Goal: Task Accomplishment & Management: Use online tool/utility

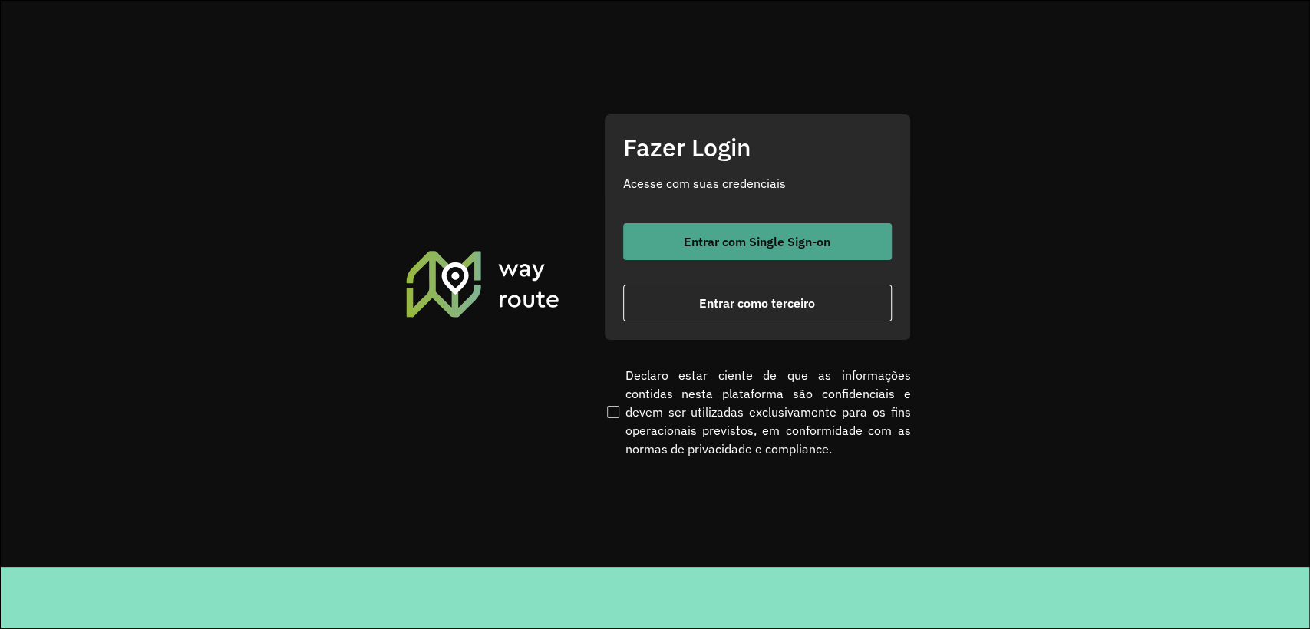
click at [698, 247] on span "Entrar com Single Sign-on" at bounding box center [757, 242] width 147 height 12
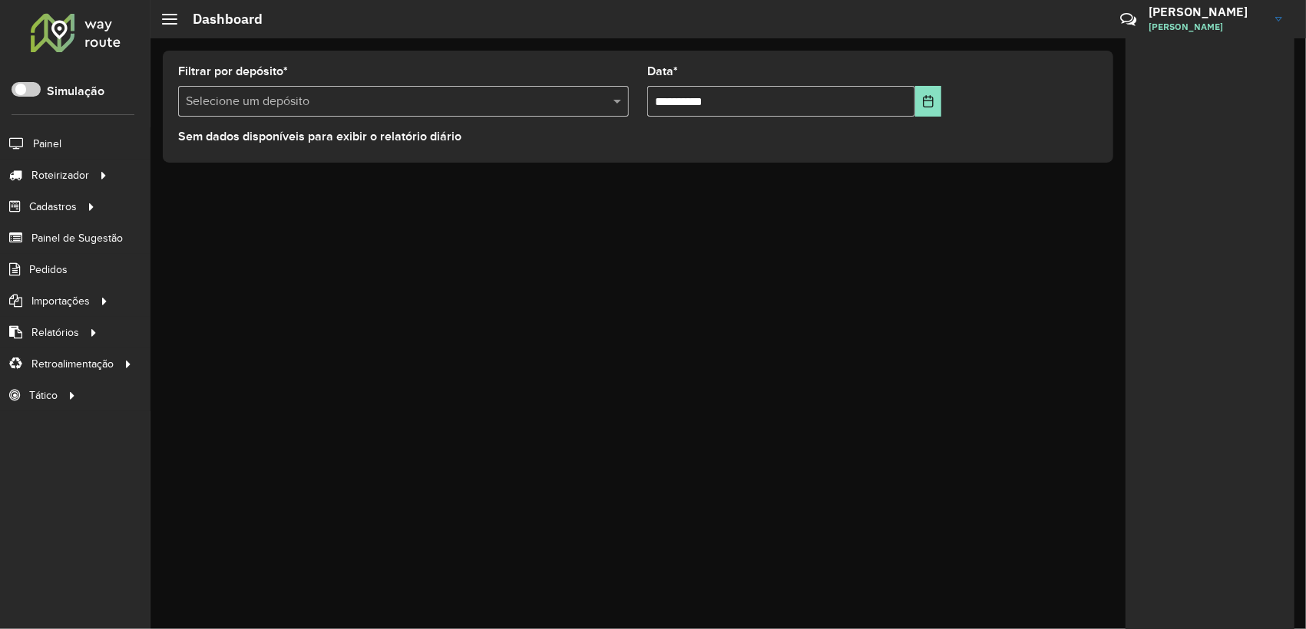
click at [200, 159] on div "**********" at bounding box center [638, 107] width 950 height 112
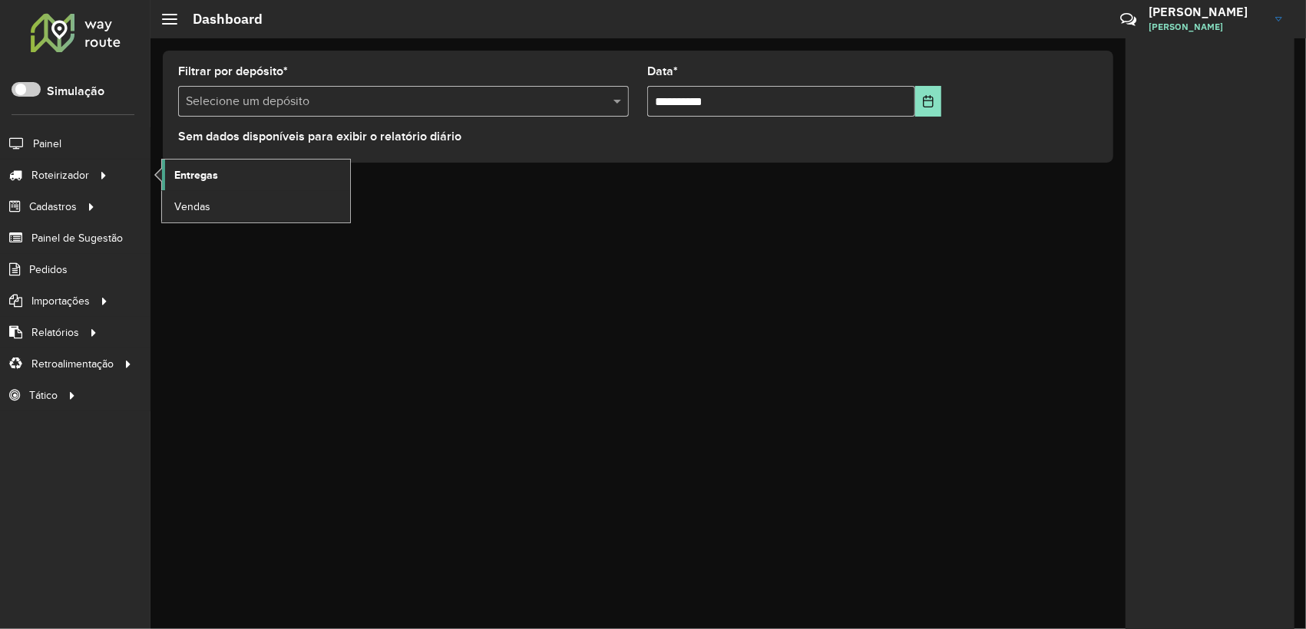
click at [203, 174] on span "Entregas" at bounding box center [196, 175] width 44 height 16
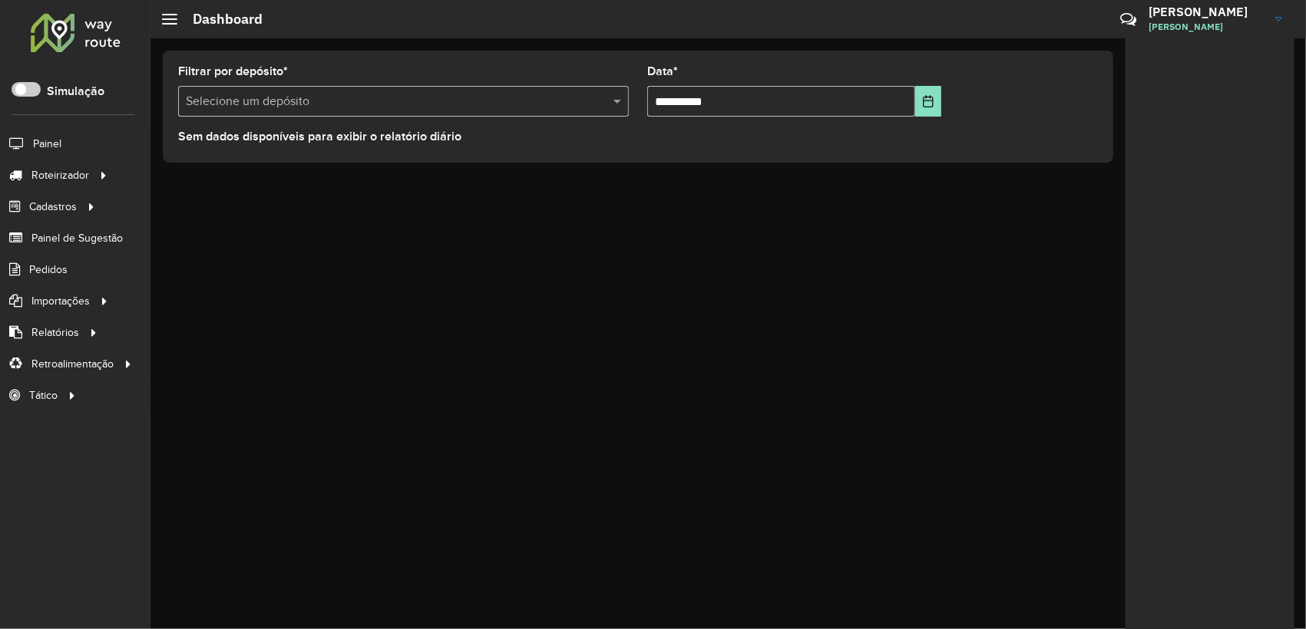
click at [28, 97] on p-inputswitch at bounding box center [26, 92] width 29 height 13
click at [30, 90] on span at bounding box center [26, 89] width 29 height 15
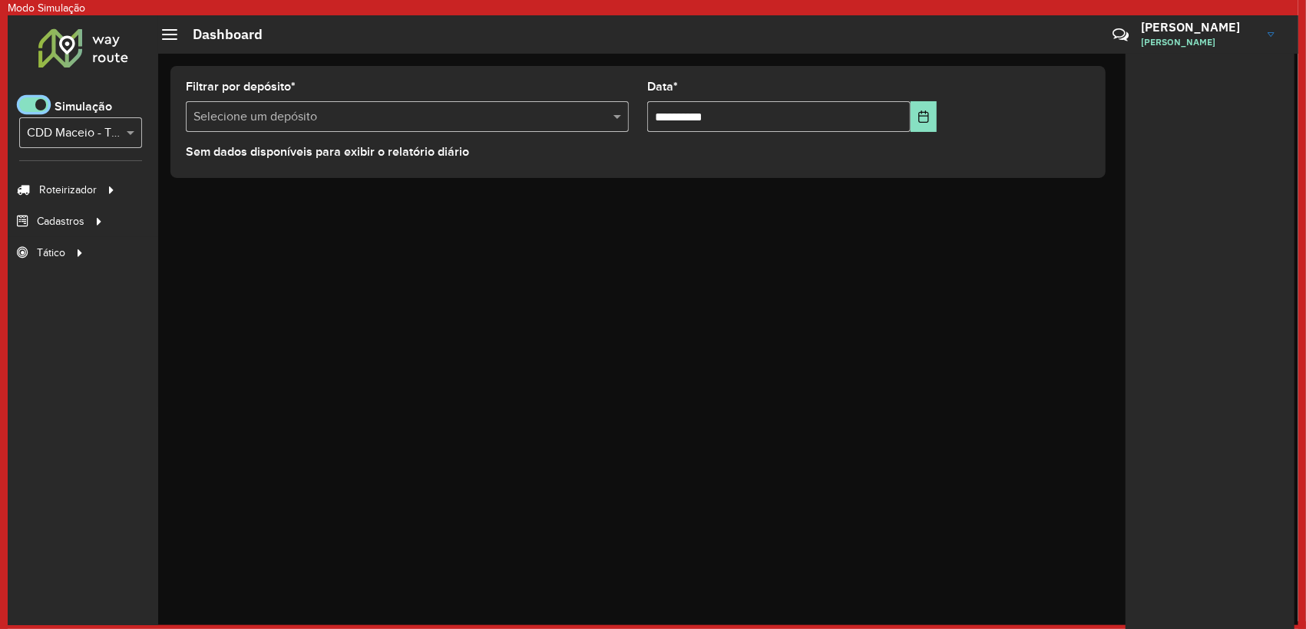
scroll to position [8, 5]
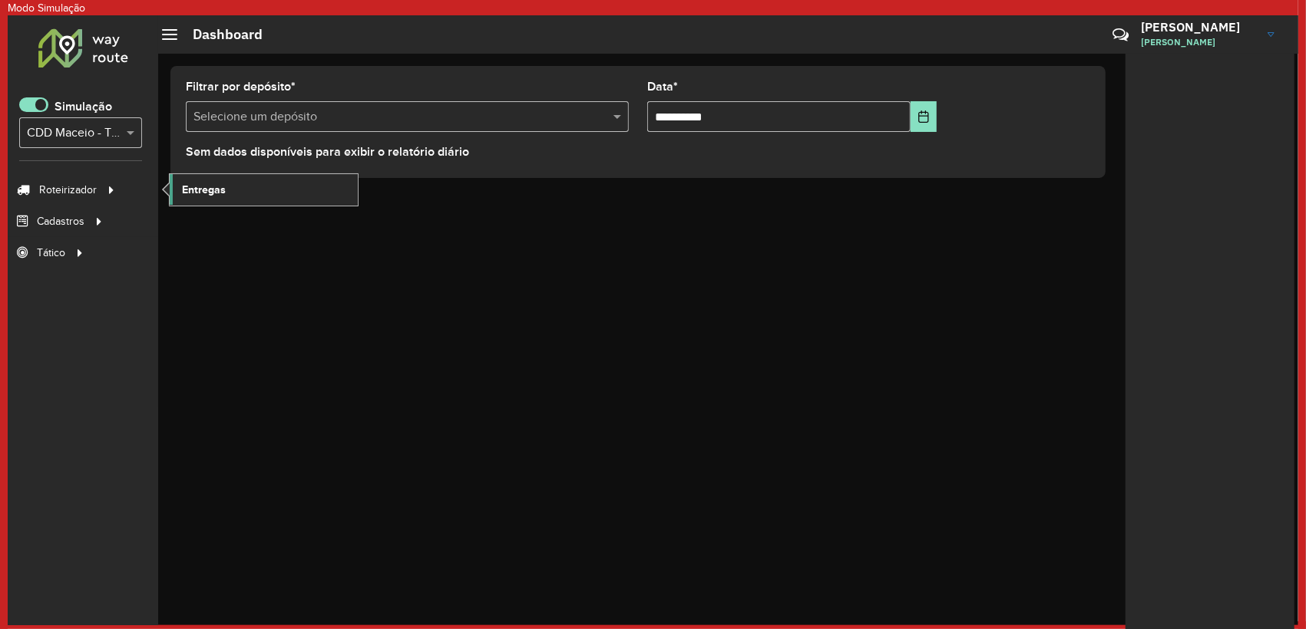
click at [208, 192] on span "Entregas" at bounding box center [204, 190] width 44 height 16
click at [36, 105] on span at bounding box center [33, 104] width 29 height 15
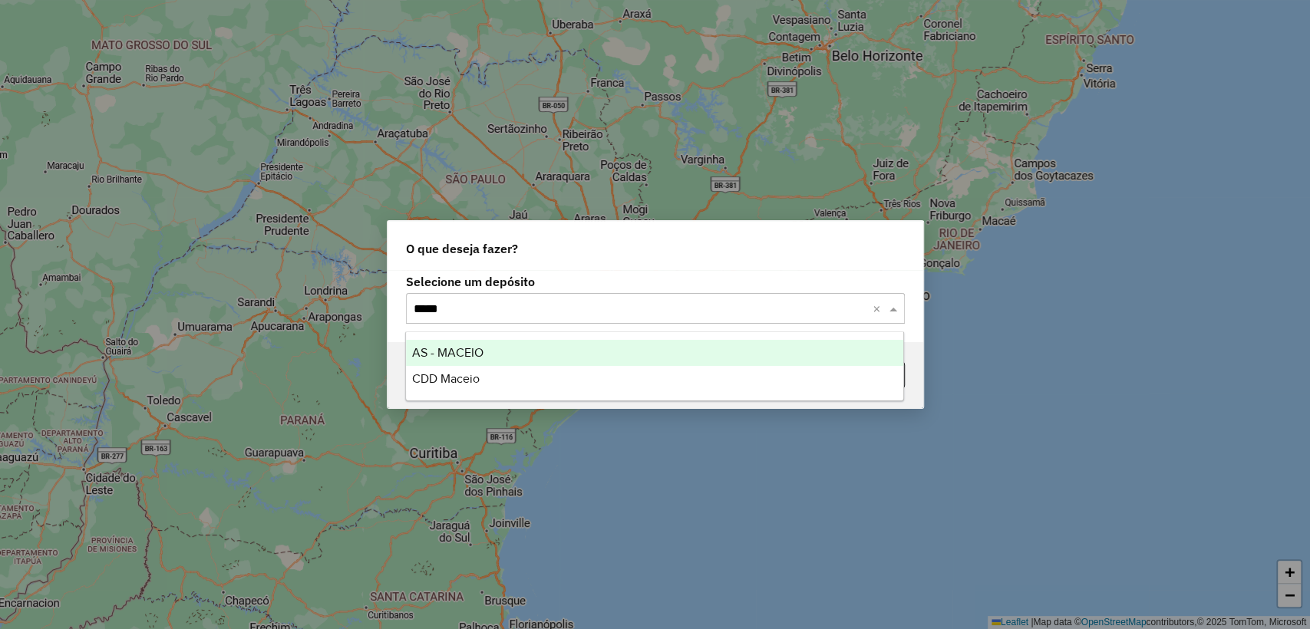
type input "******"
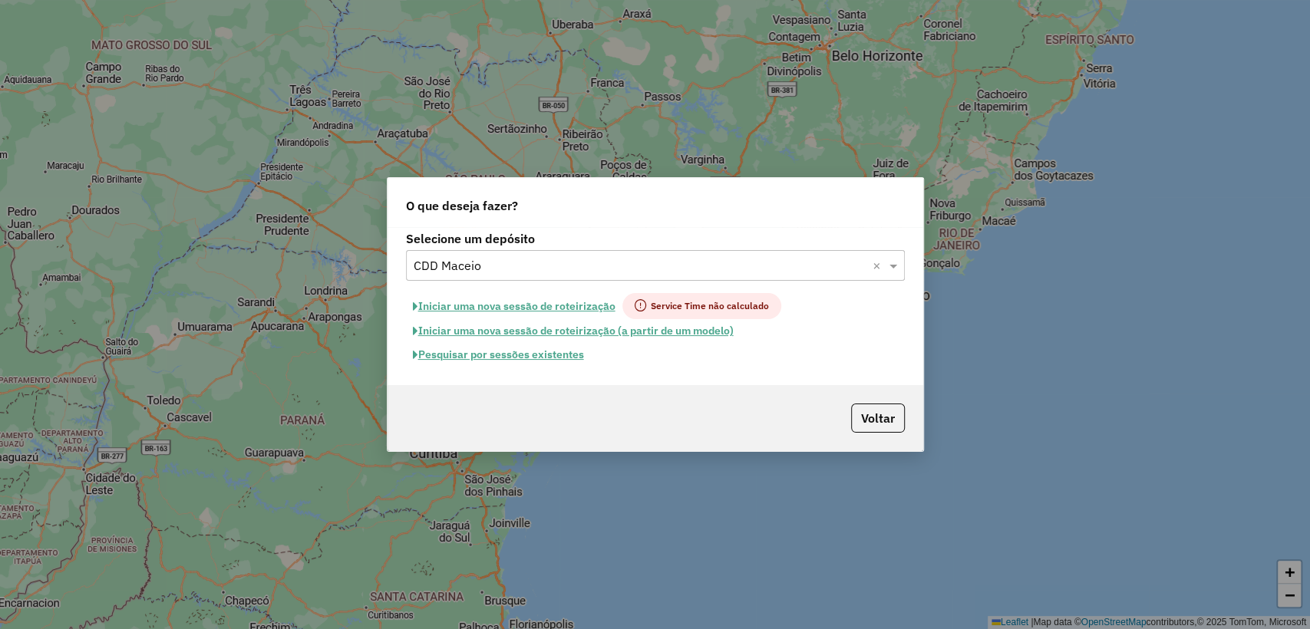
click at [540, 354] on button "Pesquisar por sessões existentes" at bounding box center [498, 355] width 185 height 24
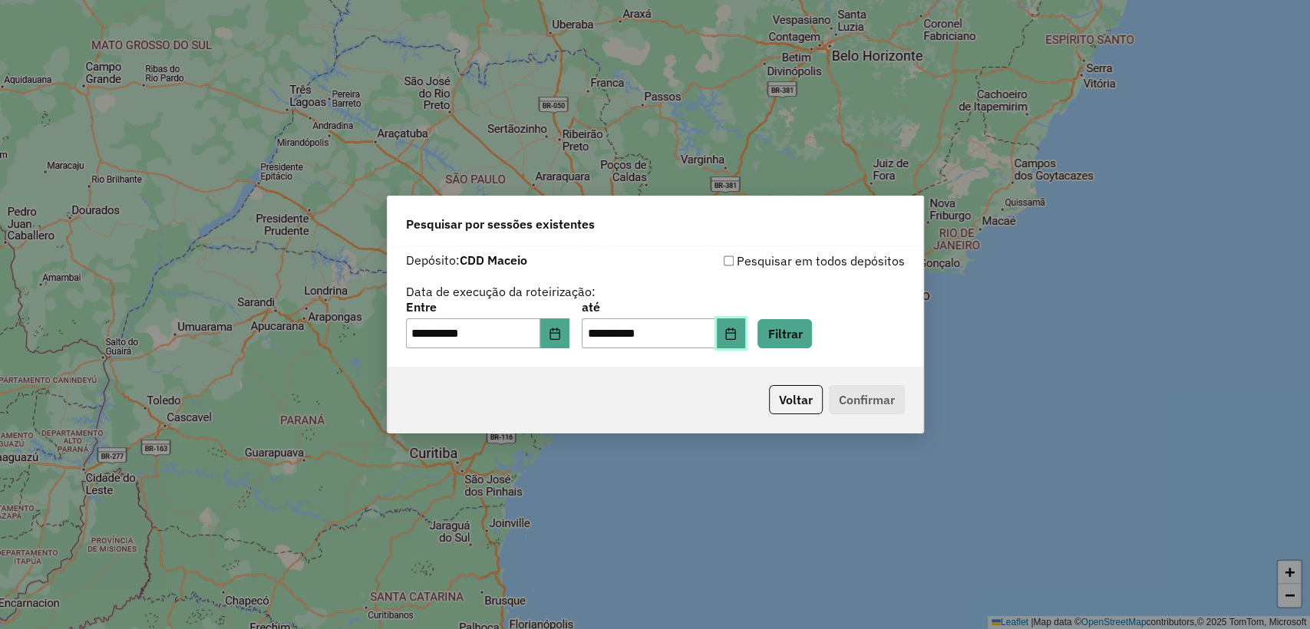
click at [737, 338] on icon "Choose Date" at bounding box center [731, 334] width 12 height 12
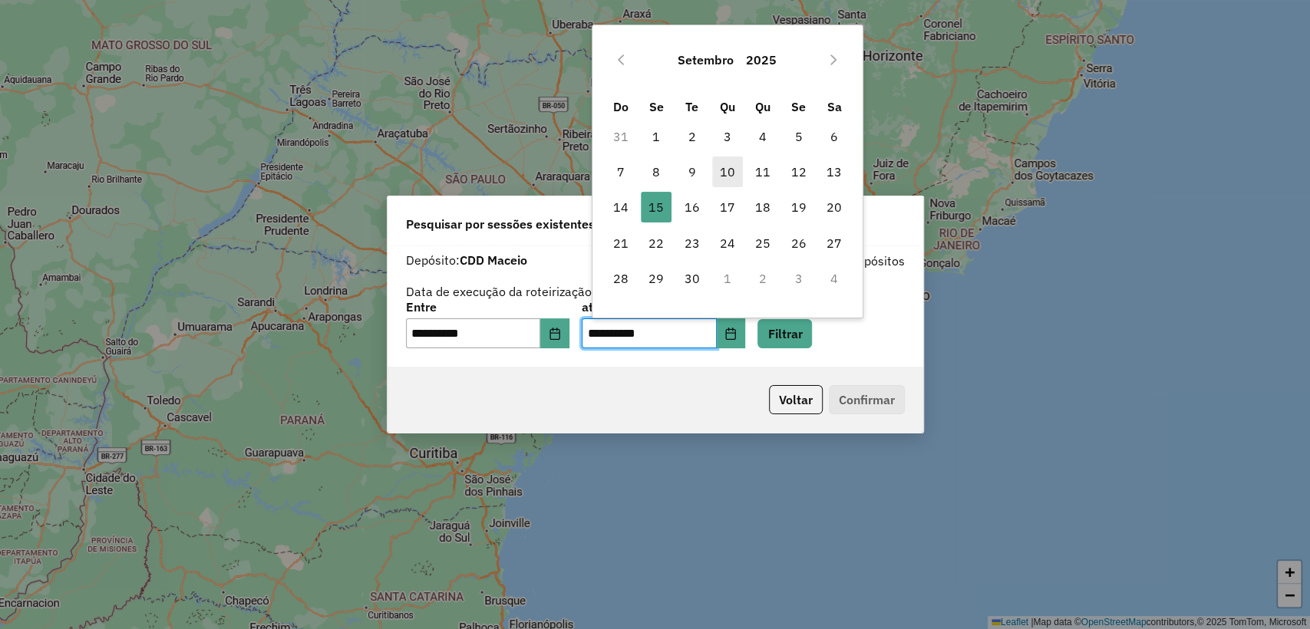
click at [728, 161] on span "10" at bounding box center [727, 172] width 31 height 31
type input "**********"
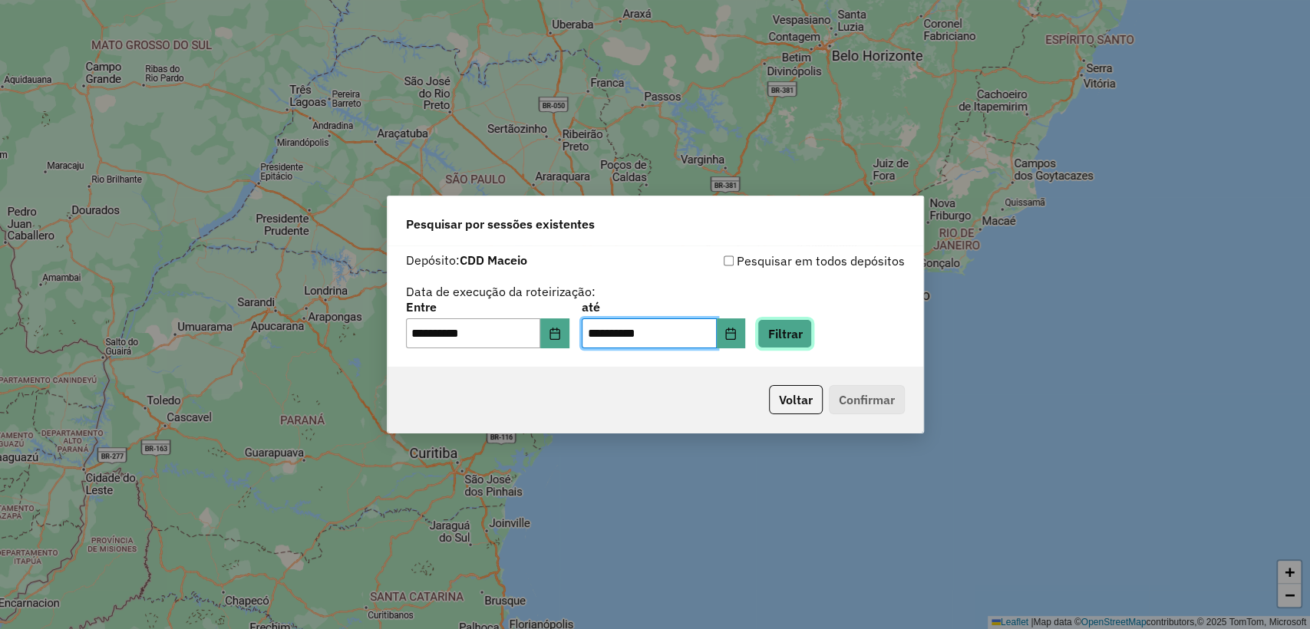
click at [812, 320] on button "Filtrar" at bounding box center [785, 333] width 54 height 29
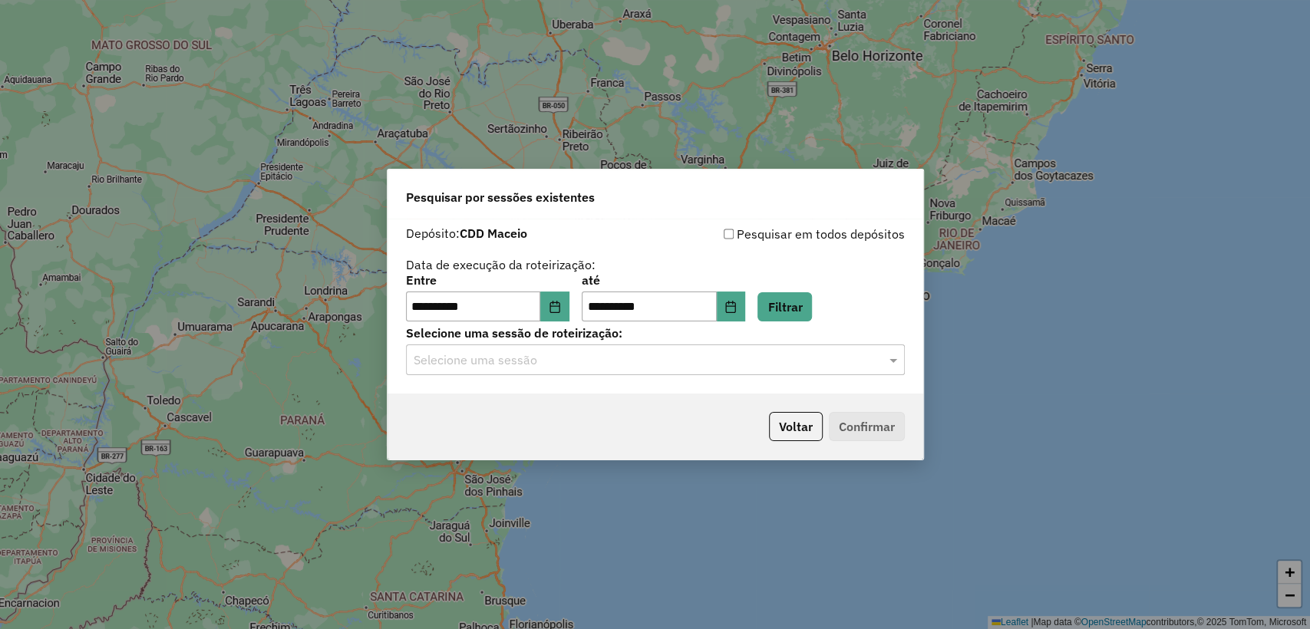
click at [626, 358] on input "text" at bounding box center [640, 361] width 453 height 18
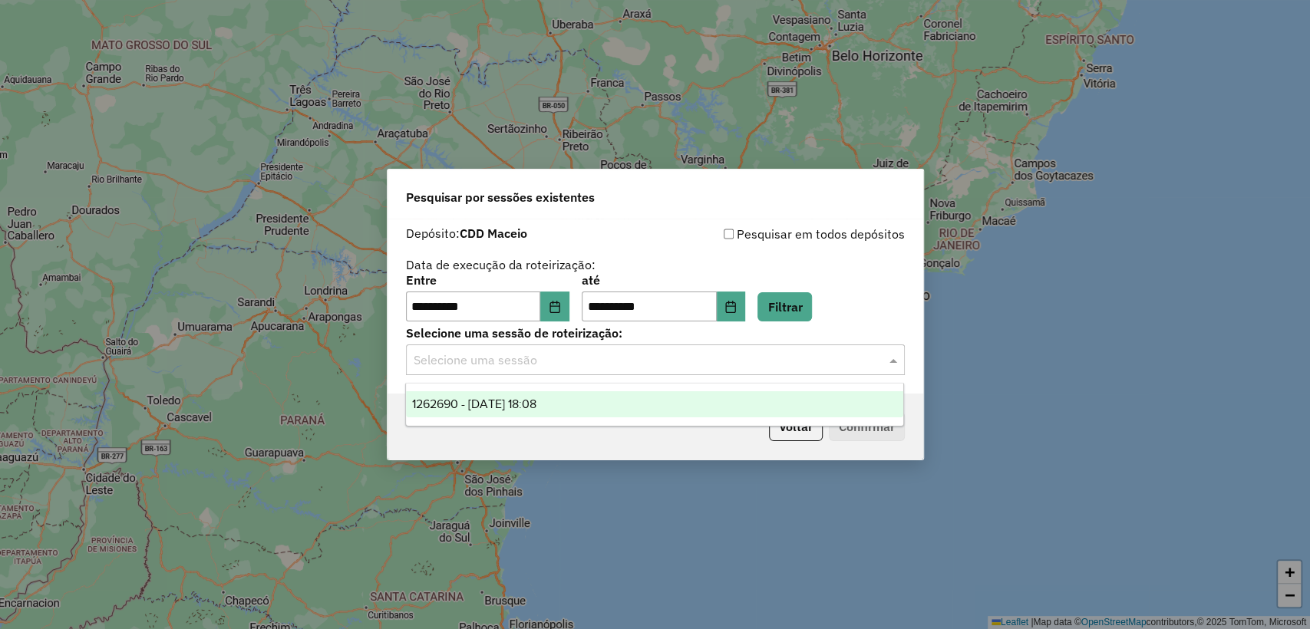
drag, startPoint x: 609, startPoint y: 399, endPoint x: 641, endPoint y: 408, distance: 32.8
click at [609, 399] on div "1262690 - 10/09/2025 18:08" at bounding box center [654, 404] width 497 height 26
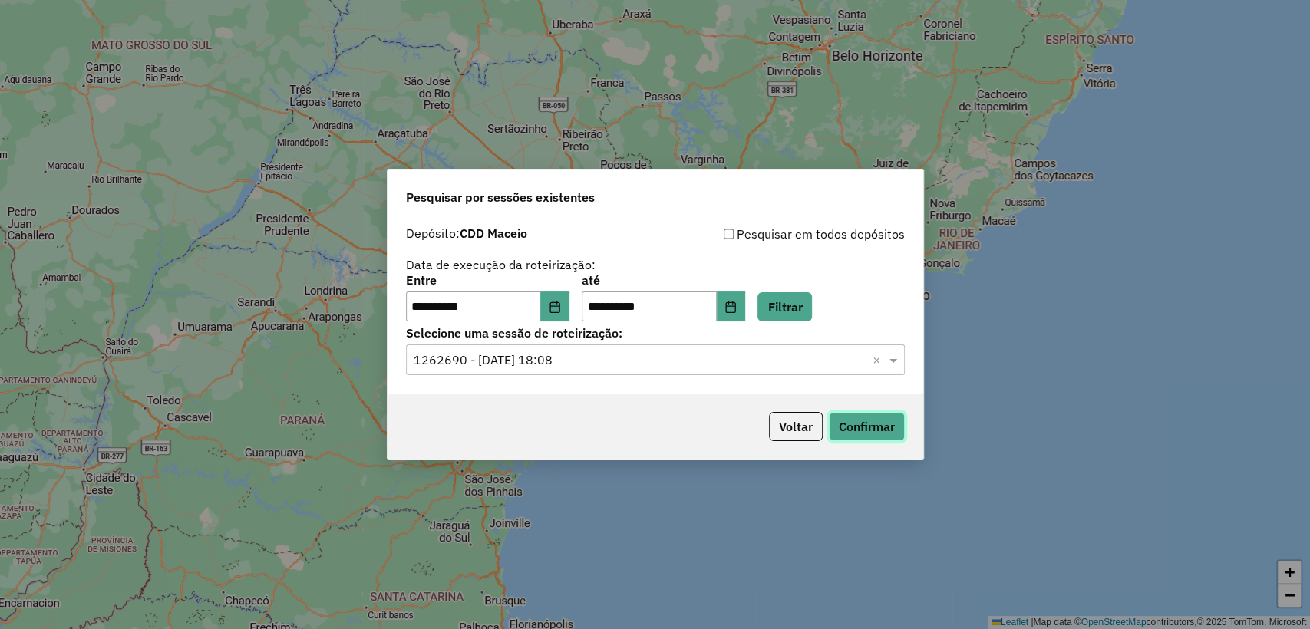
click at [883, 437] on button "Confirmar" at bounding box center [867, 426] width 76 height 29
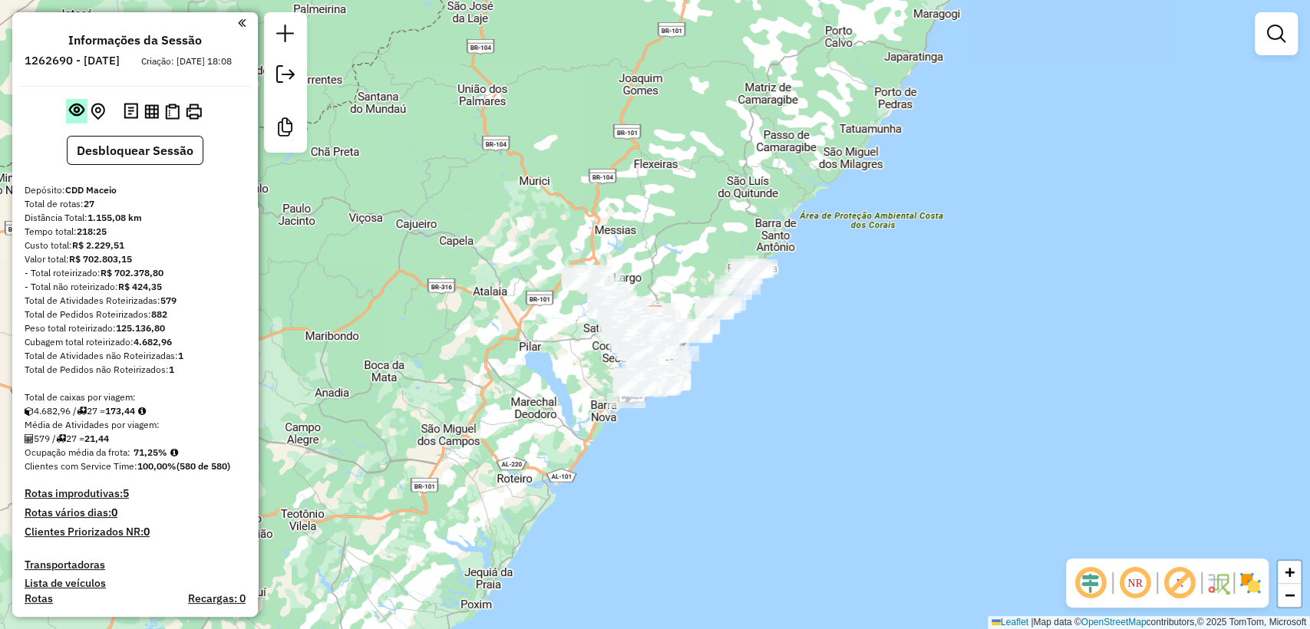
click at [73, 117] on em at bounding box center [76, 109] width 15 height 15
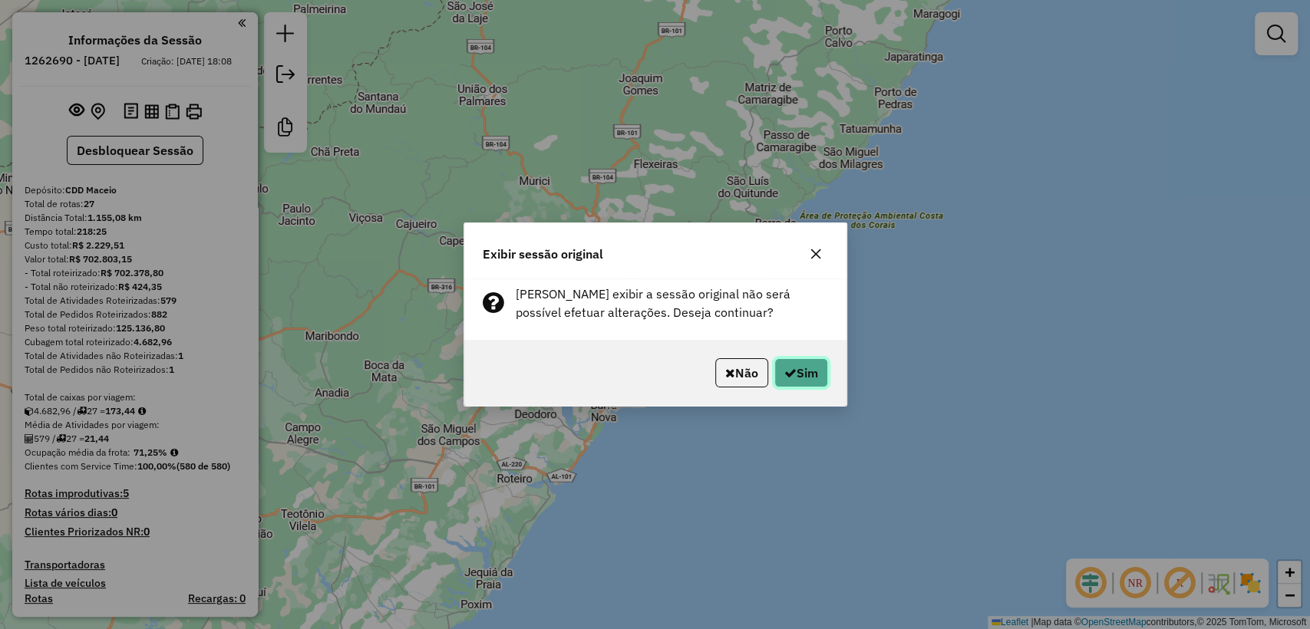
click at [806, 372] on button "Sim" at bounding box center [801, 372] width 54 height 29
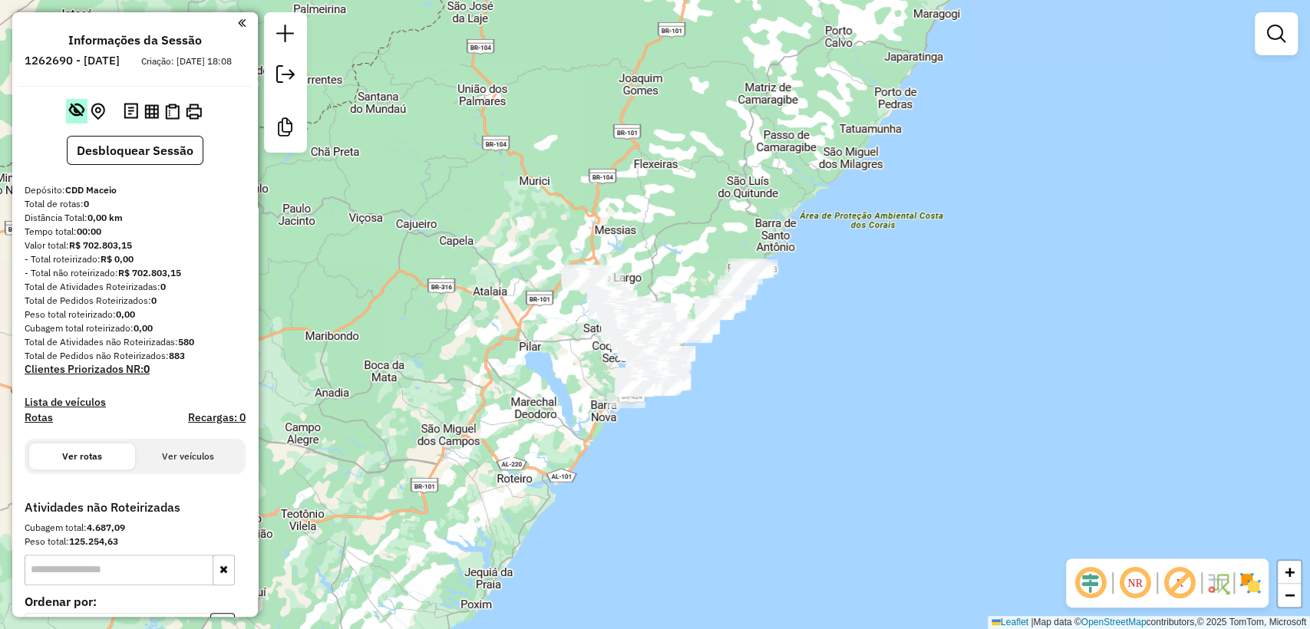
click at [74, 117] on em at bounding box center [76, 109] width 15 height 15
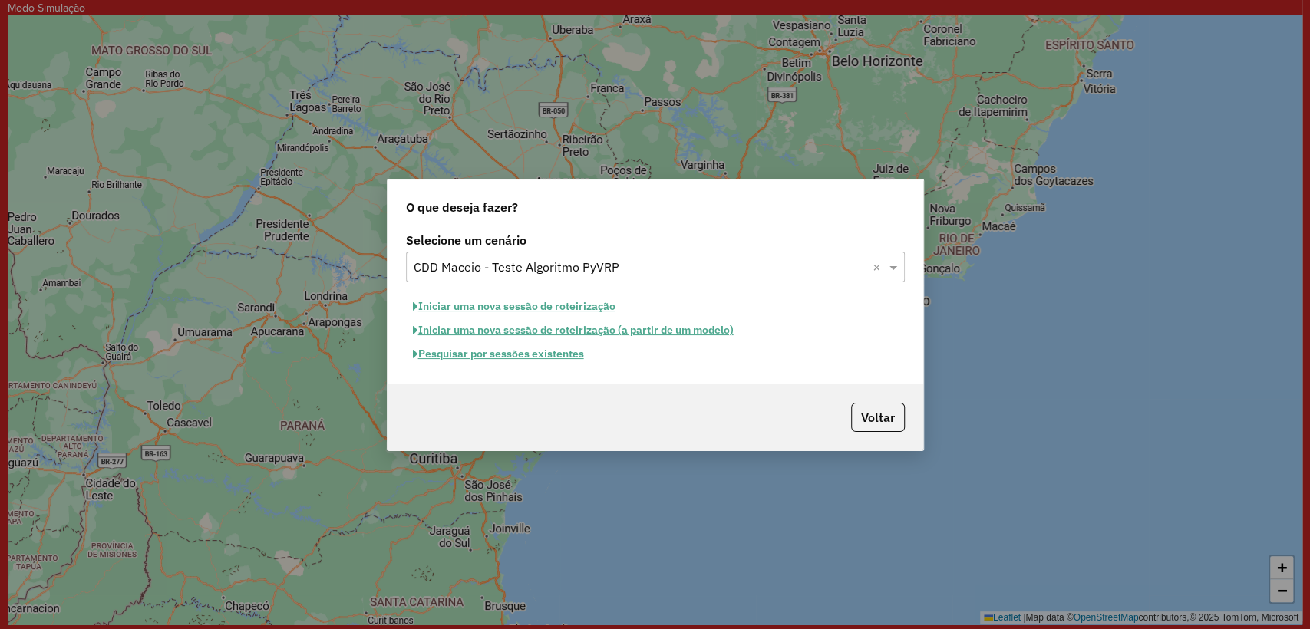
click at [538, 306] on button "Iniciar uma nova sessão de roteirização" at bounding box center [514, 307] width 216 height 24
select select "*"
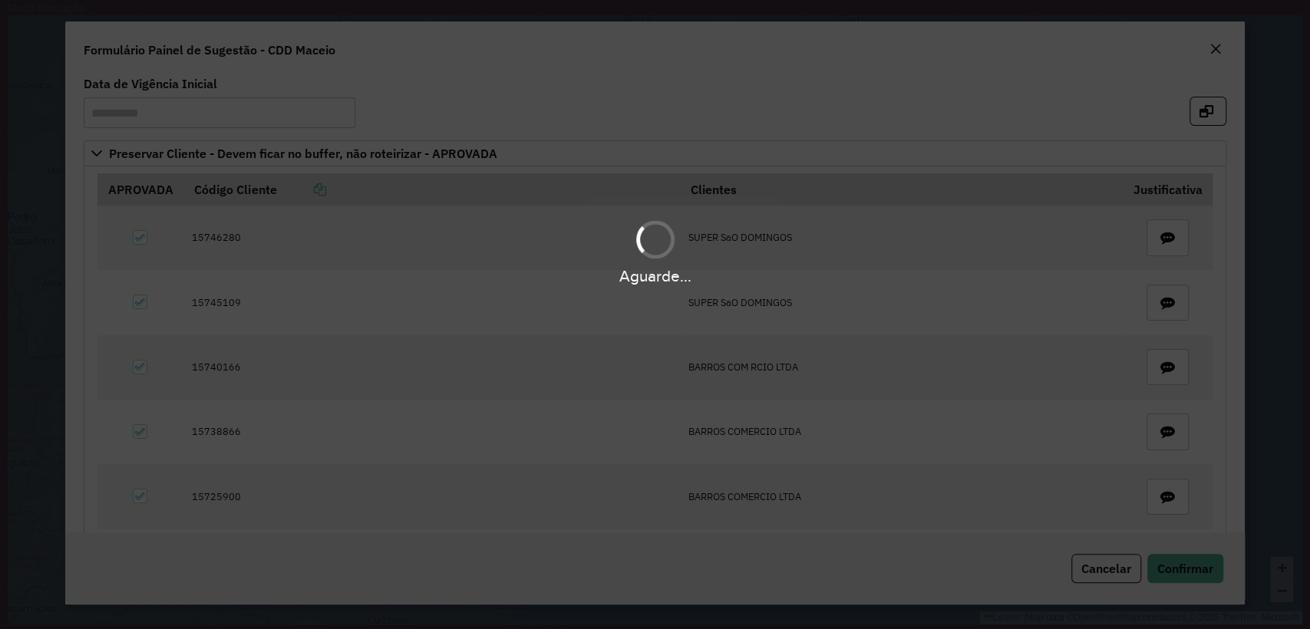
click at [1191, 570] on div "Aguarde..." at bounding box center [655, 314] width 1310 height 629
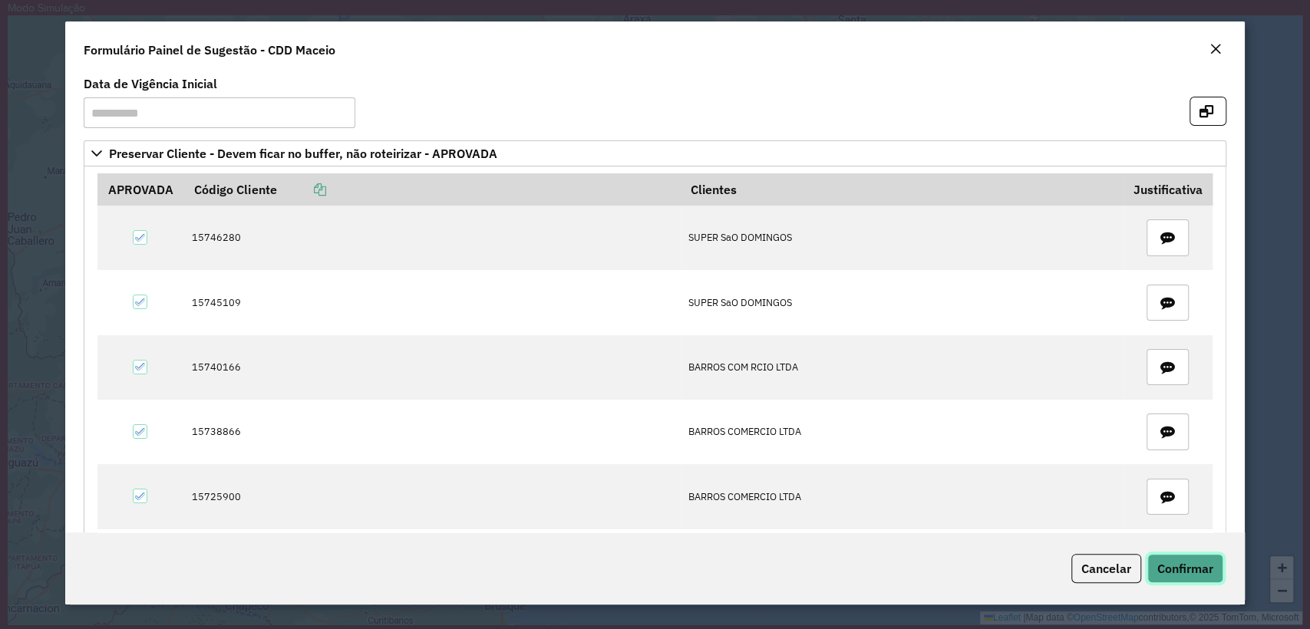
click at [1189, 569] on span "Confirmar" at bounding box center [1186, 568] width 56 height 15
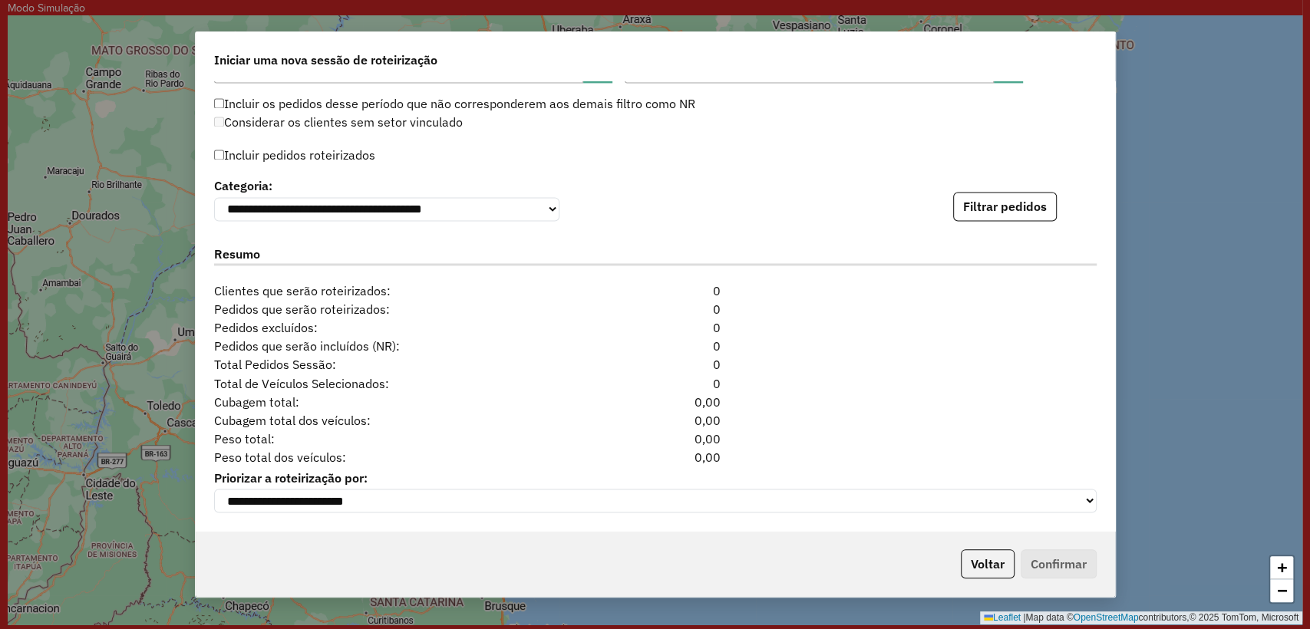
scroll to position [1408, 0]
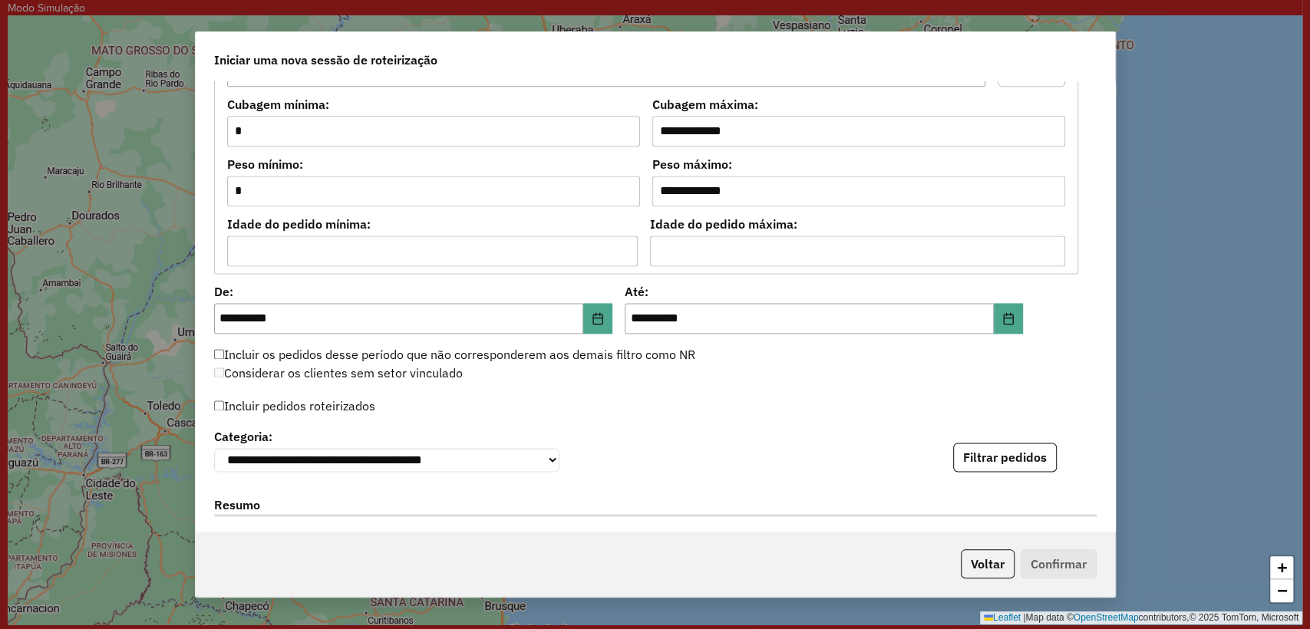
click at [226, 399] on label "Incluir pedidos roteirizados" at bounding box center [294, 405] width 161 height 29
click at [1003, 315] on icon "Choose Date" at bounding box center [1008, 318] width 12 height 12
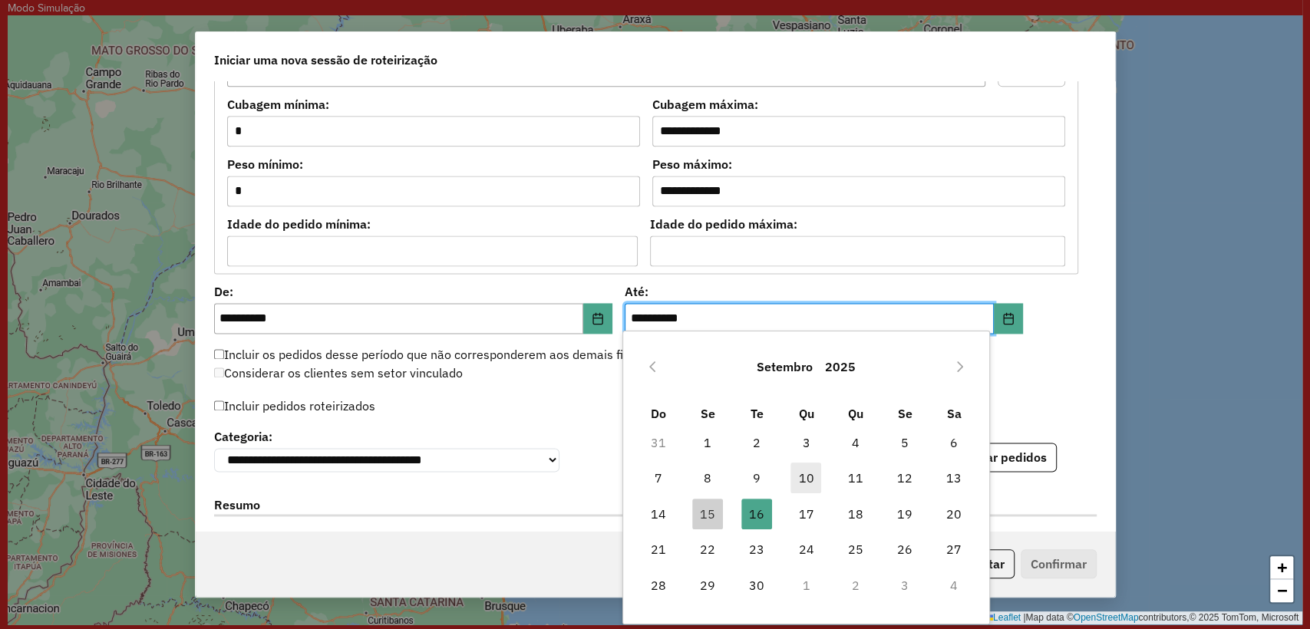
click at [792, 476] on span "10" at bounding box center [806, 478] width 31 height 31
type input "**********"
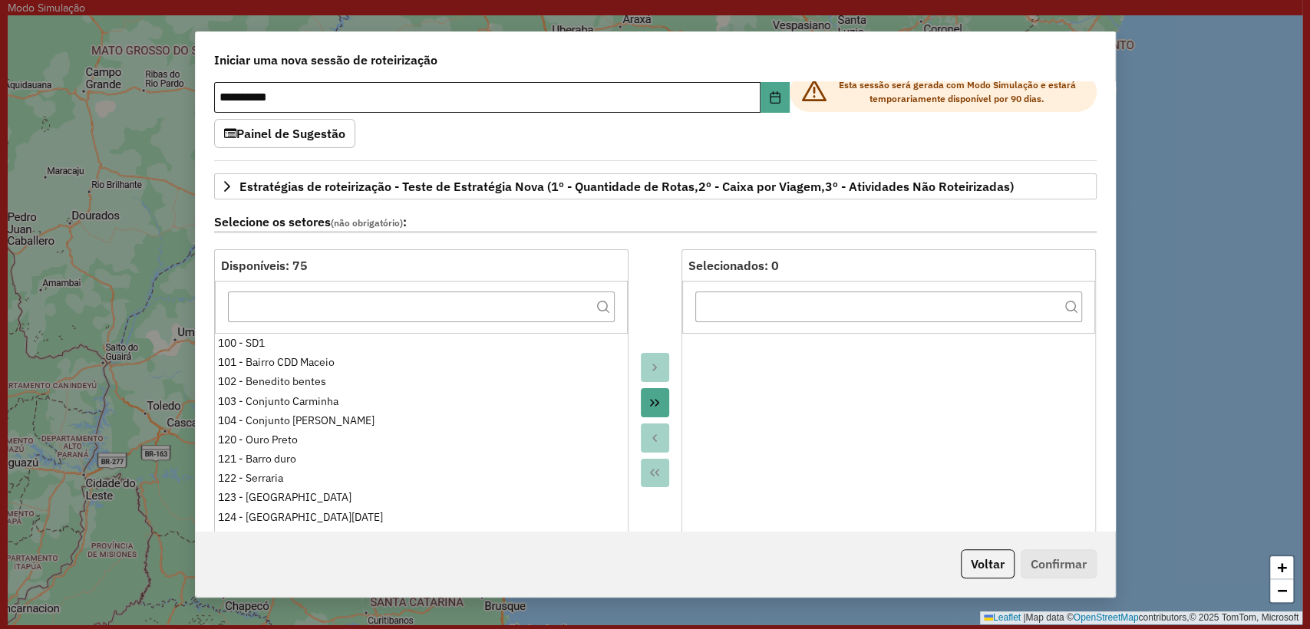
scroll to position [0, 0]
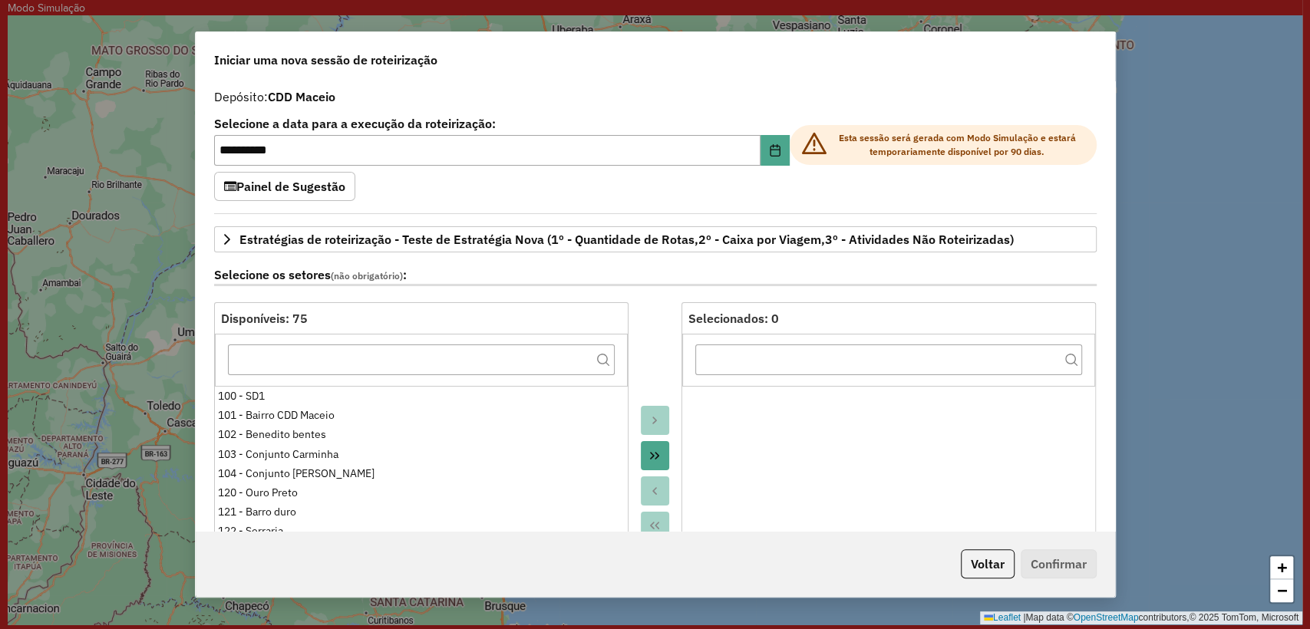
click at [790, 144] on span "Esta sessão será gerada com Modo Simulação e estará temporariamente disponível …" at bounding box center [943, 145] width 307 height 40
click at [782, 144] on button "Choose Date" at bounding box center [775, 150] width 29 height 31
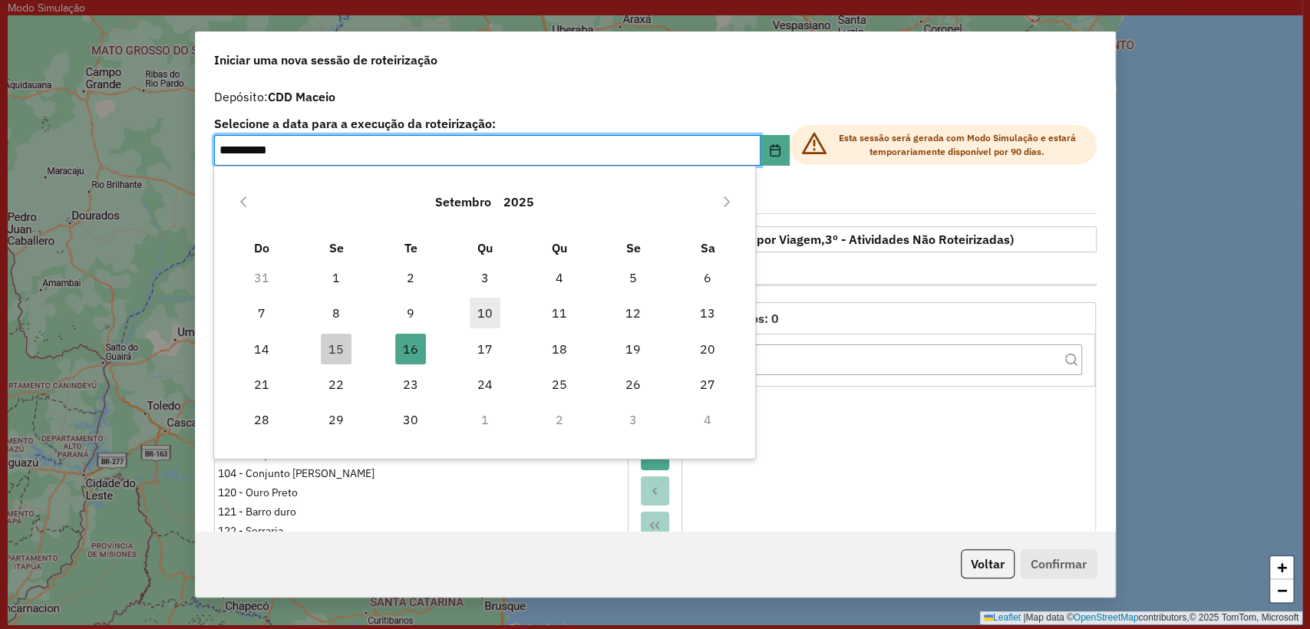
drag, startPoint x: 487, startPoint y: 311, endPoint x: 725, endPoint y: 193, distance: 265.0
click at [487, 311] on span "10" at bounding box center [485, 313] width 31 height 31
type input "**********"
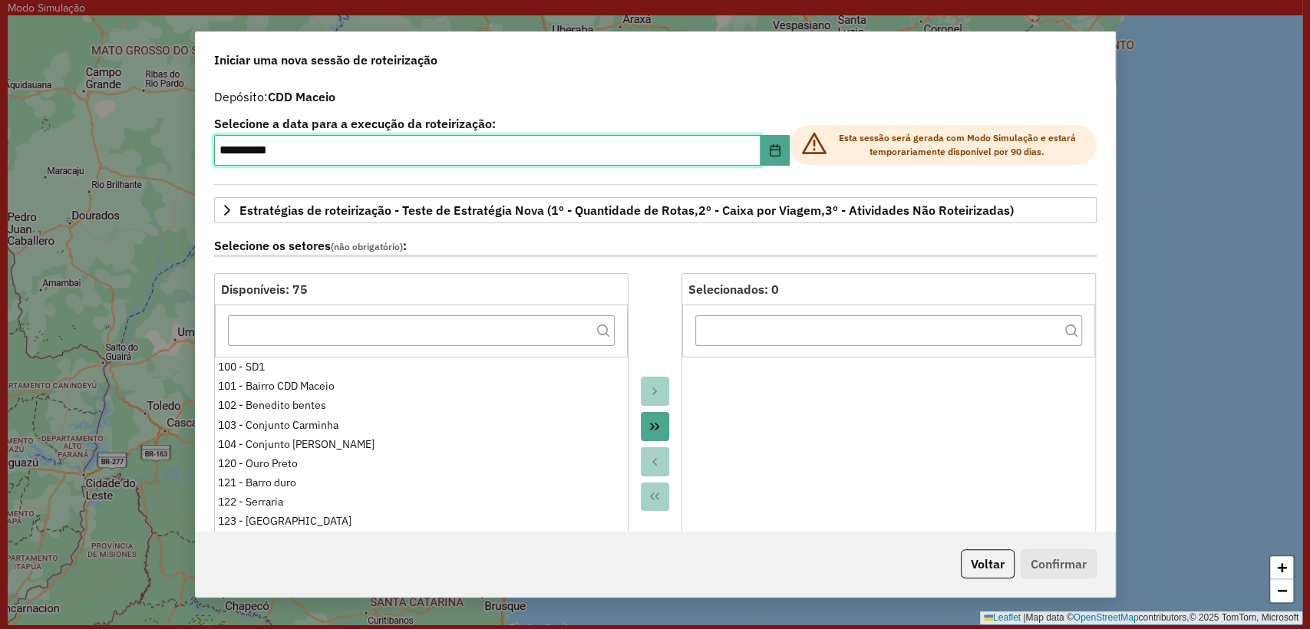
scroll to position [511, 0]
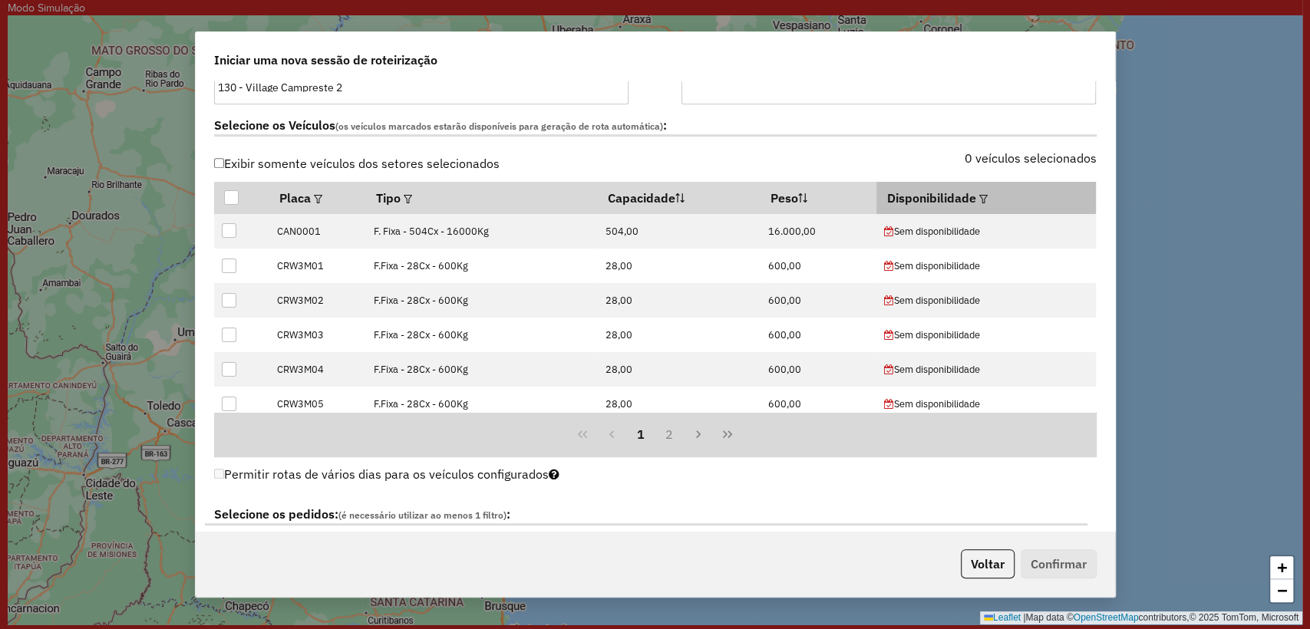
click at [979, 196] on em at bounding box center [983, 199] width 8 height 8
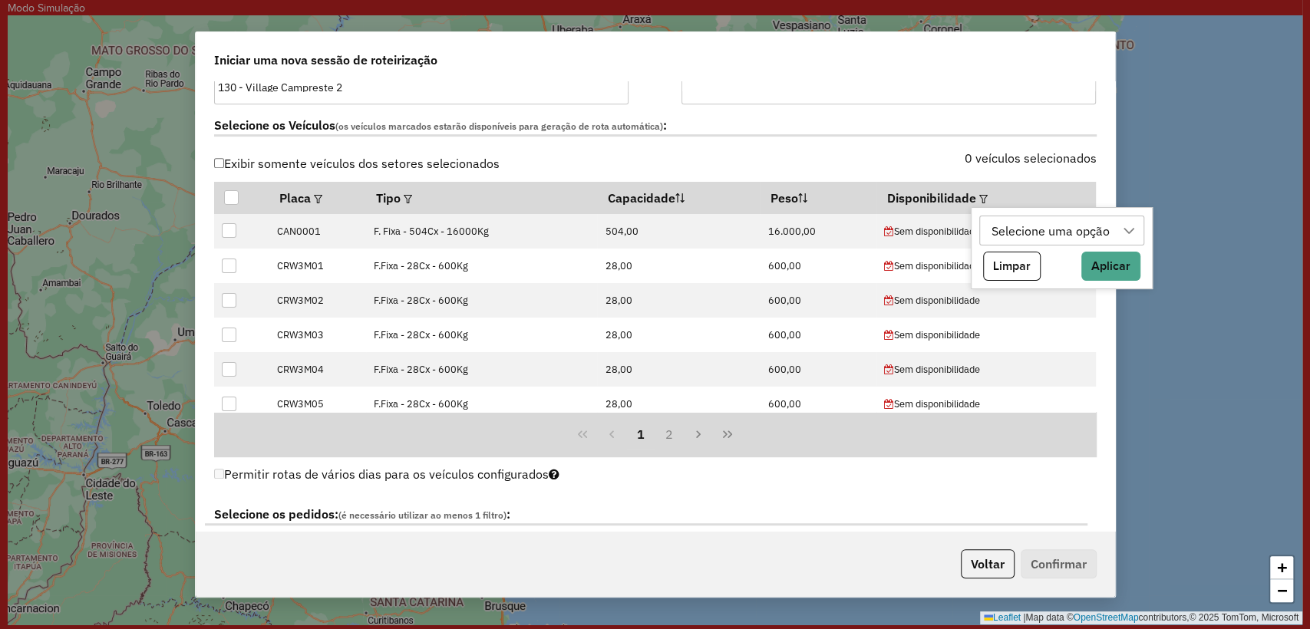
drag, startPoint x: 1028, startPoint y: 234, endPoint x: 1031, endPoint y: 244, distance: 10.4
click at [1029, 234] on div "Selecione uma opção" at bounding box center [1050, 230] width 129 height 29
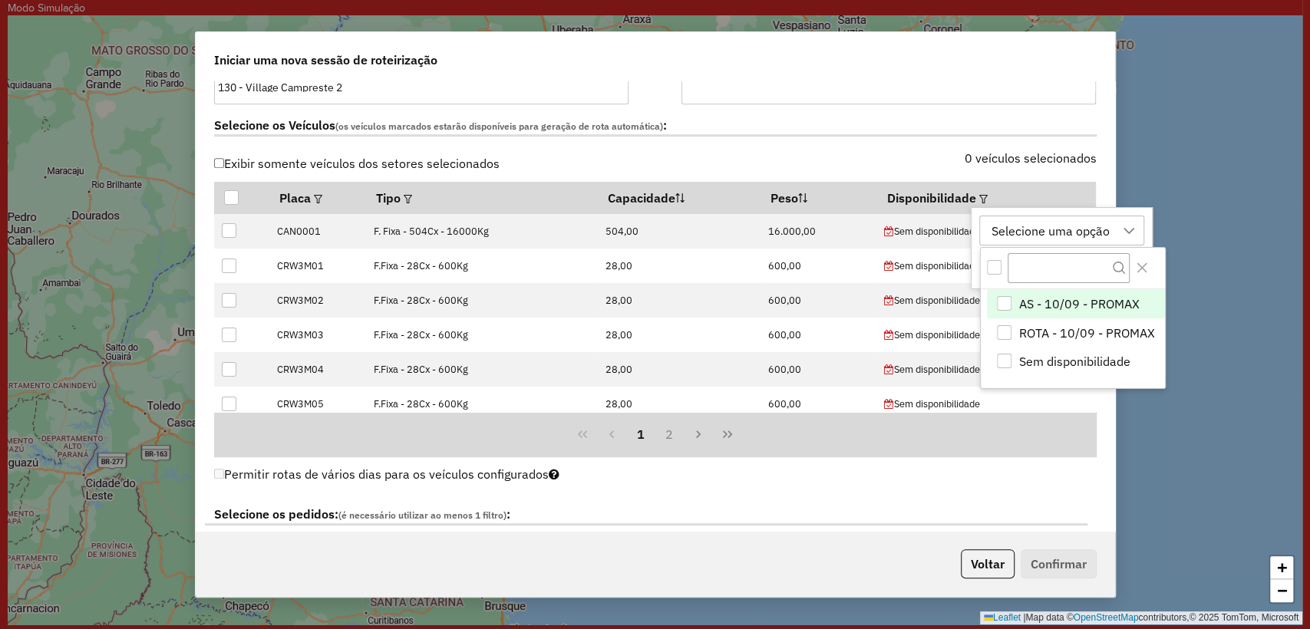
scroll to position [12, 69]
click at [1013, 329] on li "ROTA - 10/09 - PROMAX" at bounding box center [1076, 333] width 178 height 29
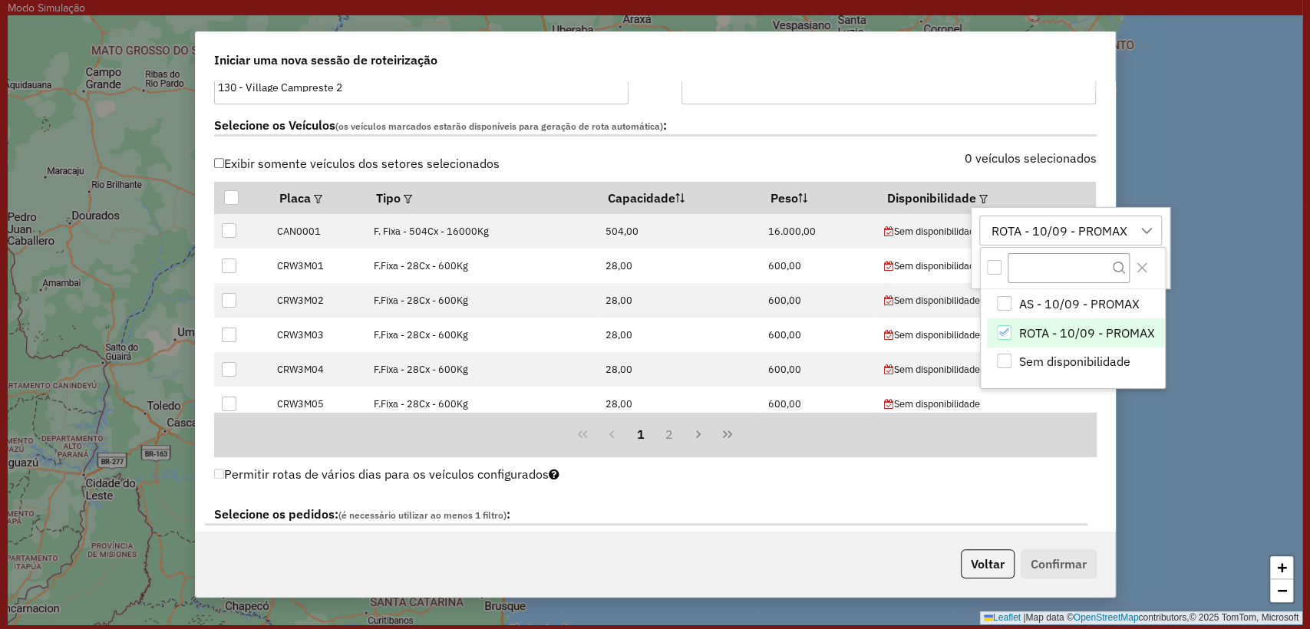
click at [917, 157] on div "0 veículos selecionados" at bounding box center [881, 167] width 451 height 29
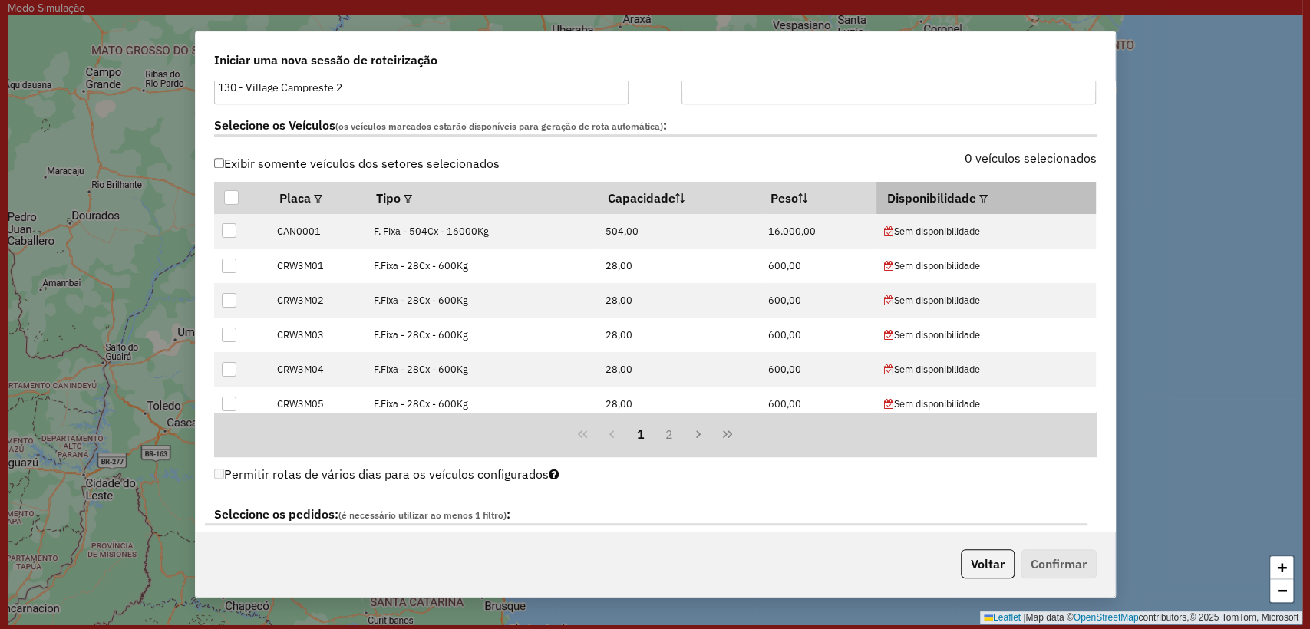
click at [976, 202] on div at bounding box center [982, 198] width 12 height 18
click at [979, 195] on em at bounding box center [983, 199] width 8 height 8
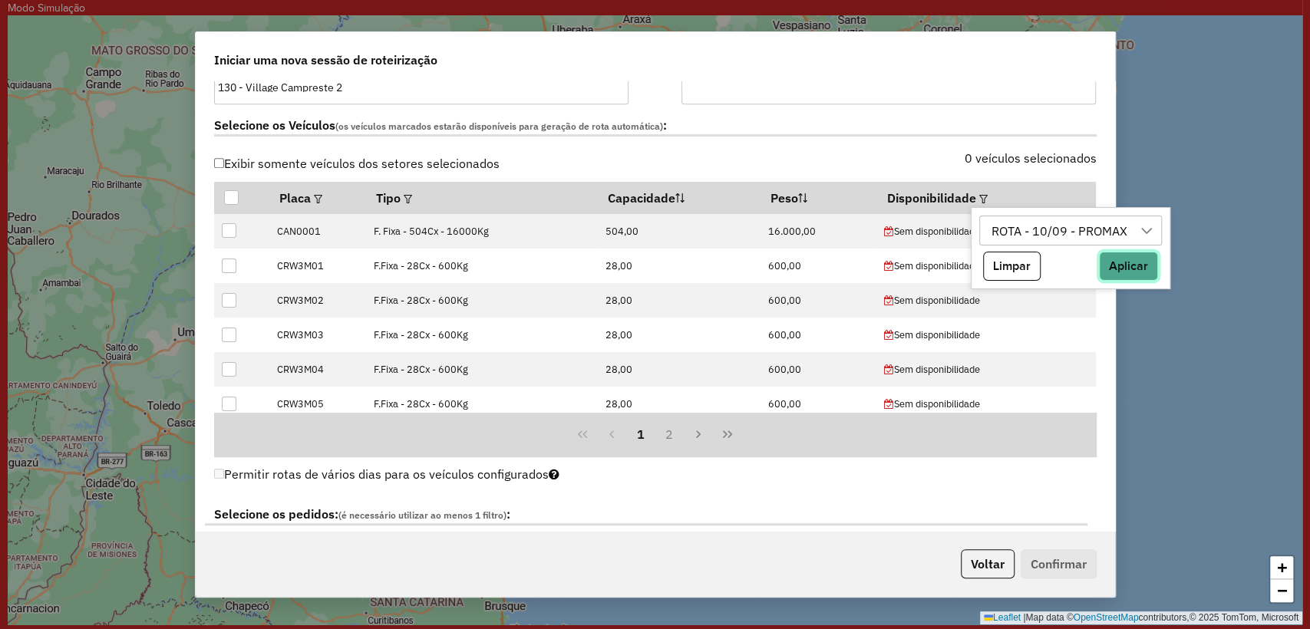
drag, startPoint x: 1124, startPoint y: 266, endPoint x: 1107, endPoint y: 287, distance: 27.3
click at [1124, 266] on button "Aplicar" at bounding box center [1128, 266] width 59 height 29
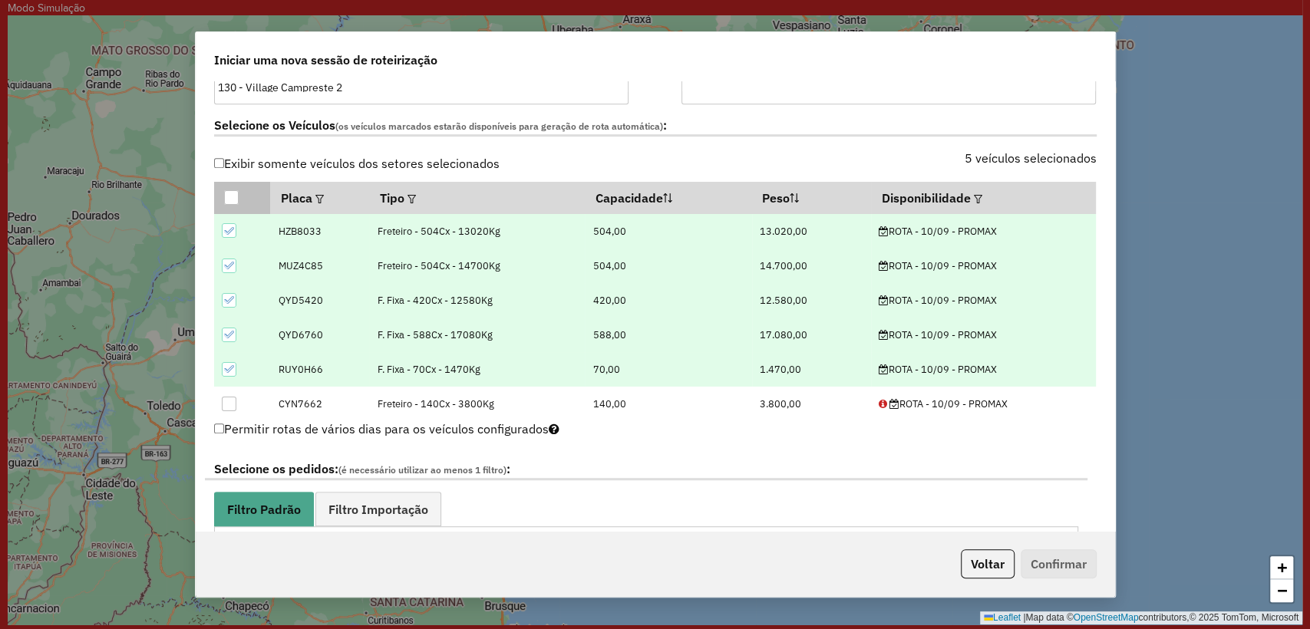
click at [229, 194] on div at bounding box center [231, 197] width 15 height 15
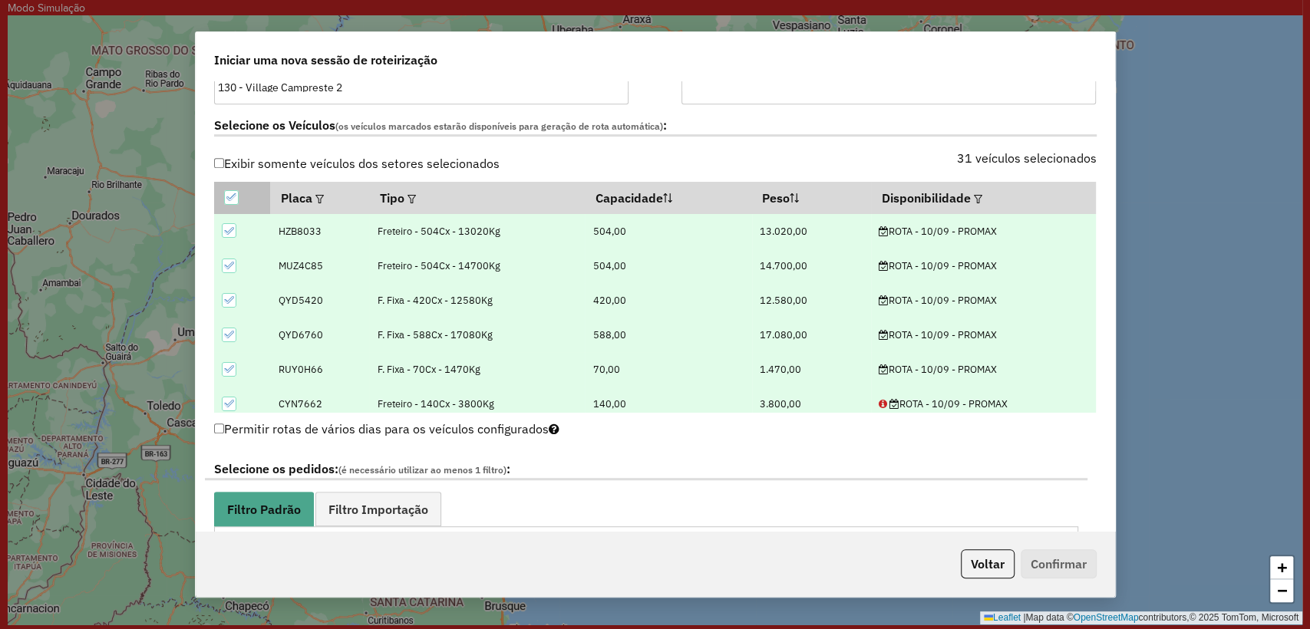
click at [227, 193] on icon at bounding box center [231, 197] width 11 height 11
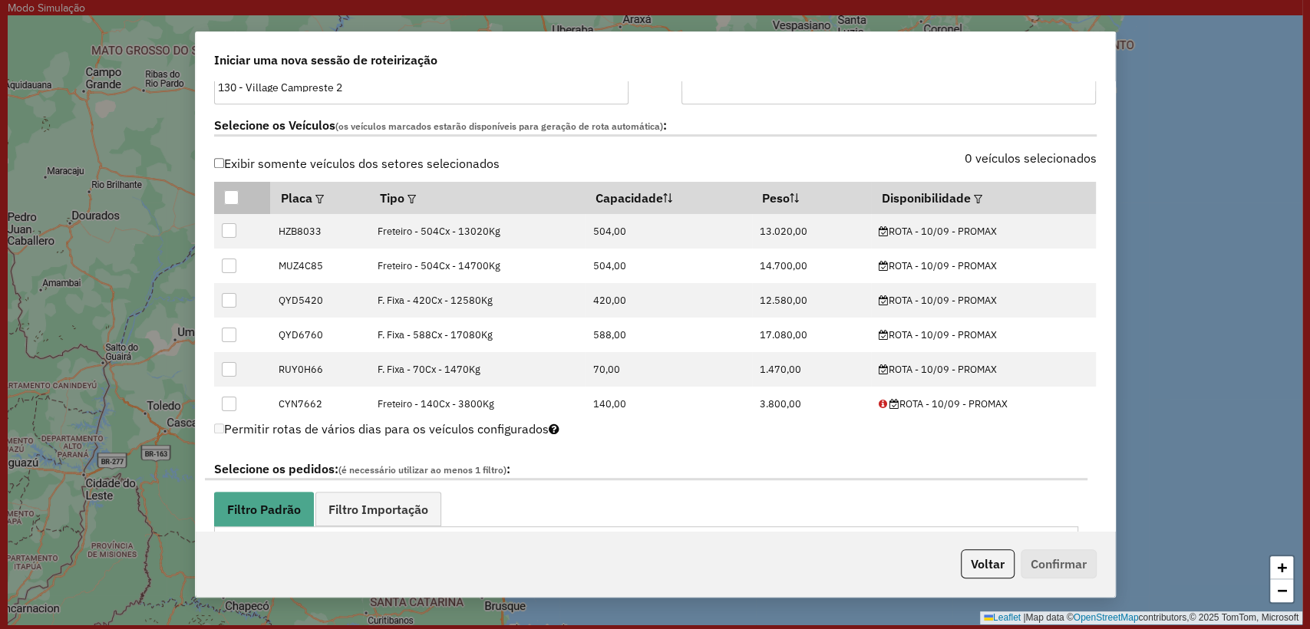
click at [227, 193] on div at bounding box center [231, 197] width 15 height 15
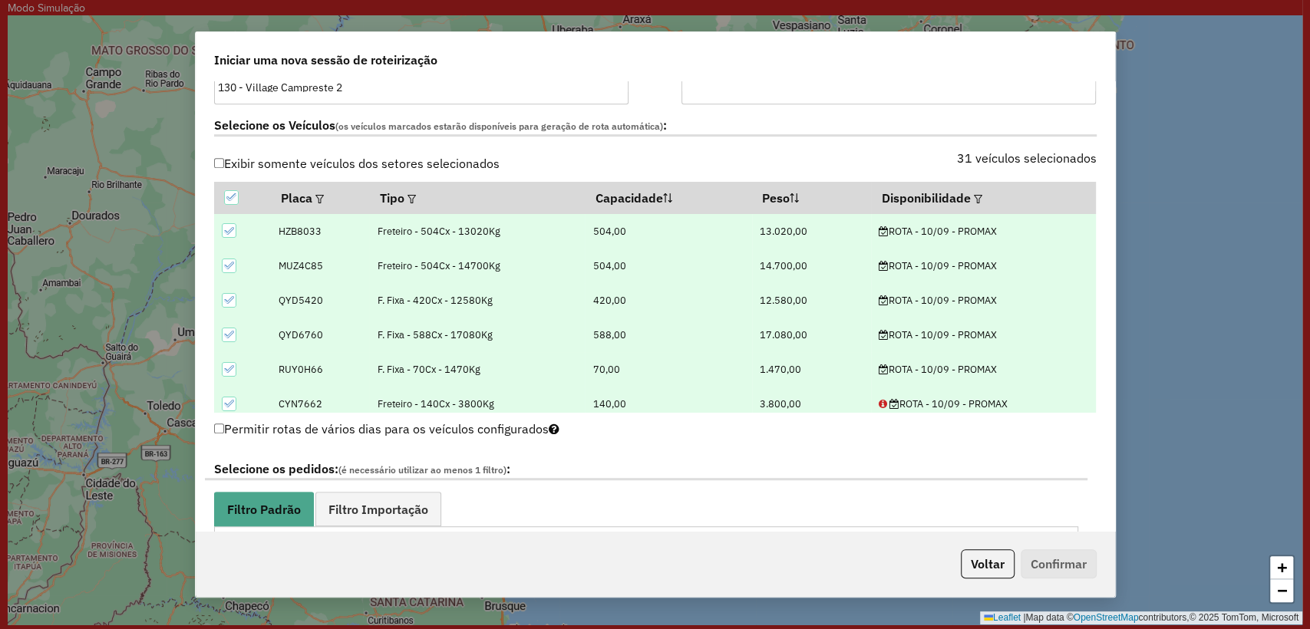
click at [820, 153] on div "31 veículos selecionados" at bounding box center [881, 167] width 451 height 29
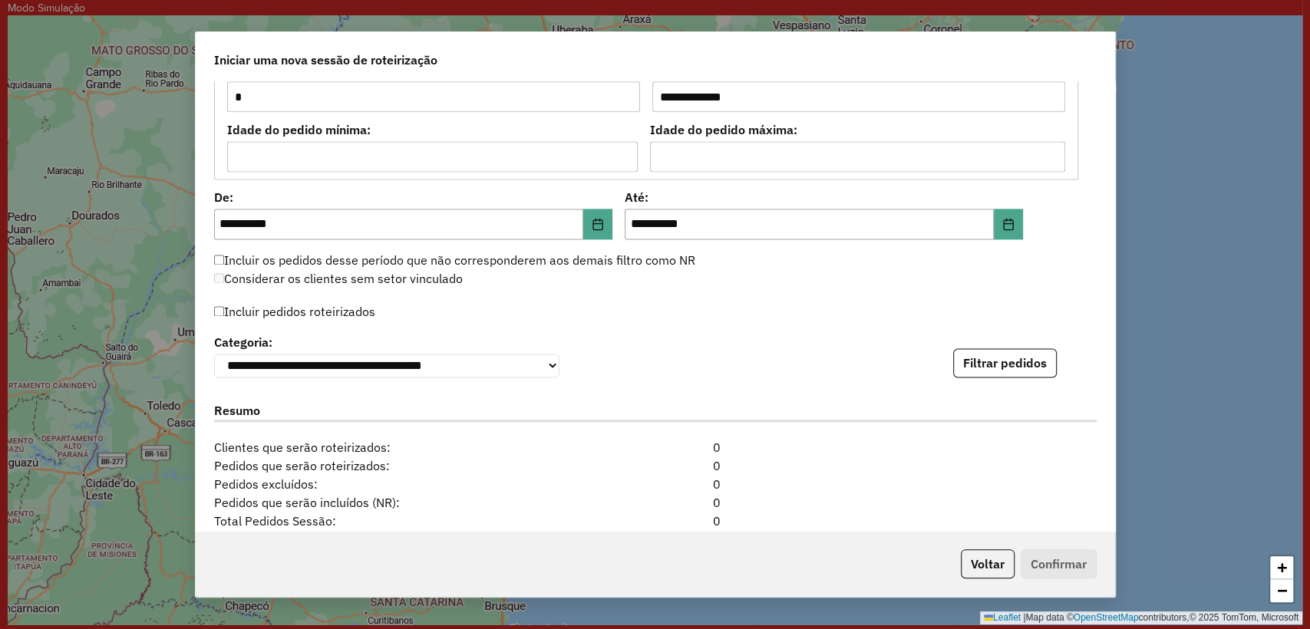
scroll to position [1590, 0]
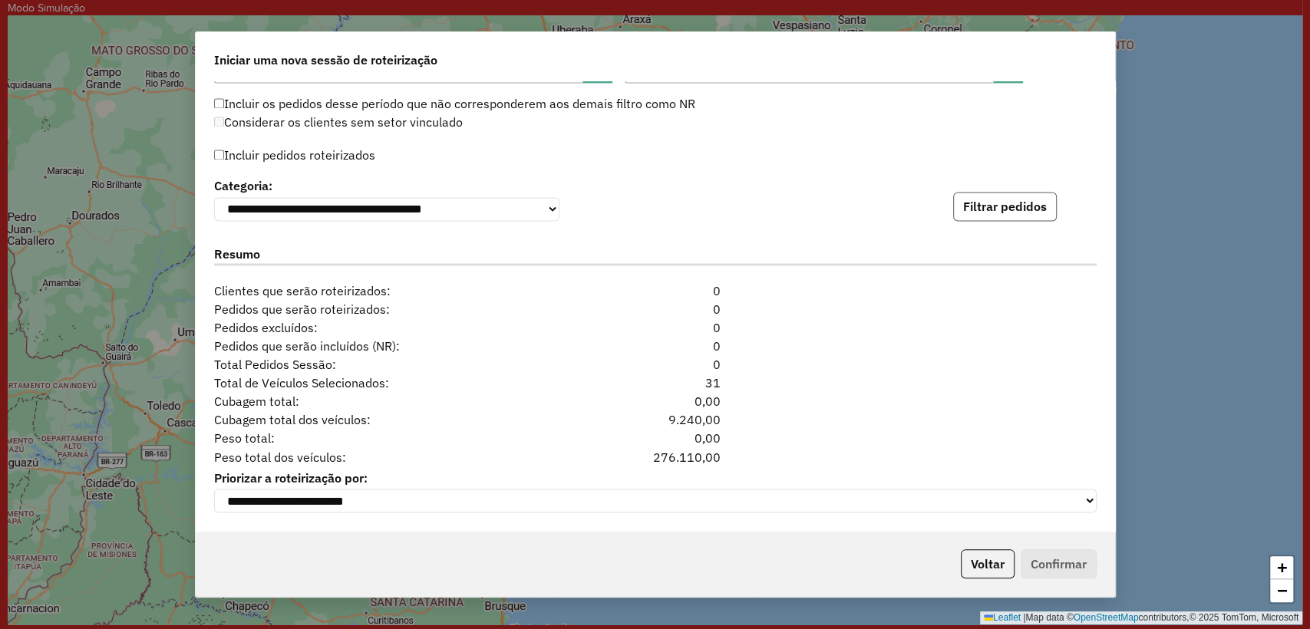
click at [1002, 198] on button "Filtrar pedidos" at bounding box center [1005, 206] width 104 height 29
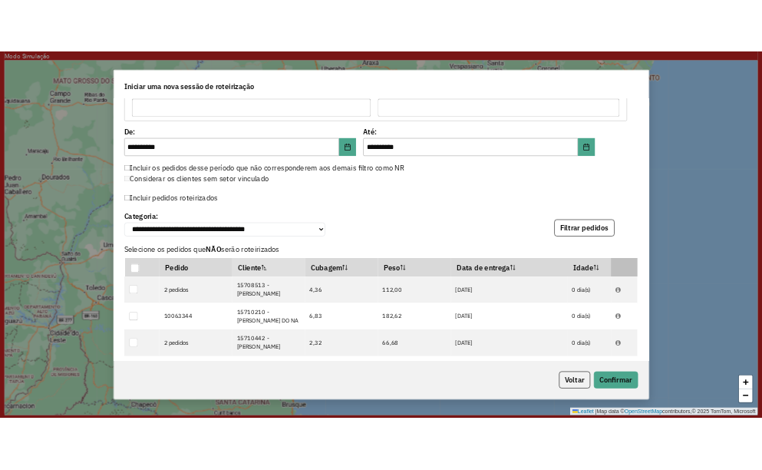
scroll to position [1706, 0]
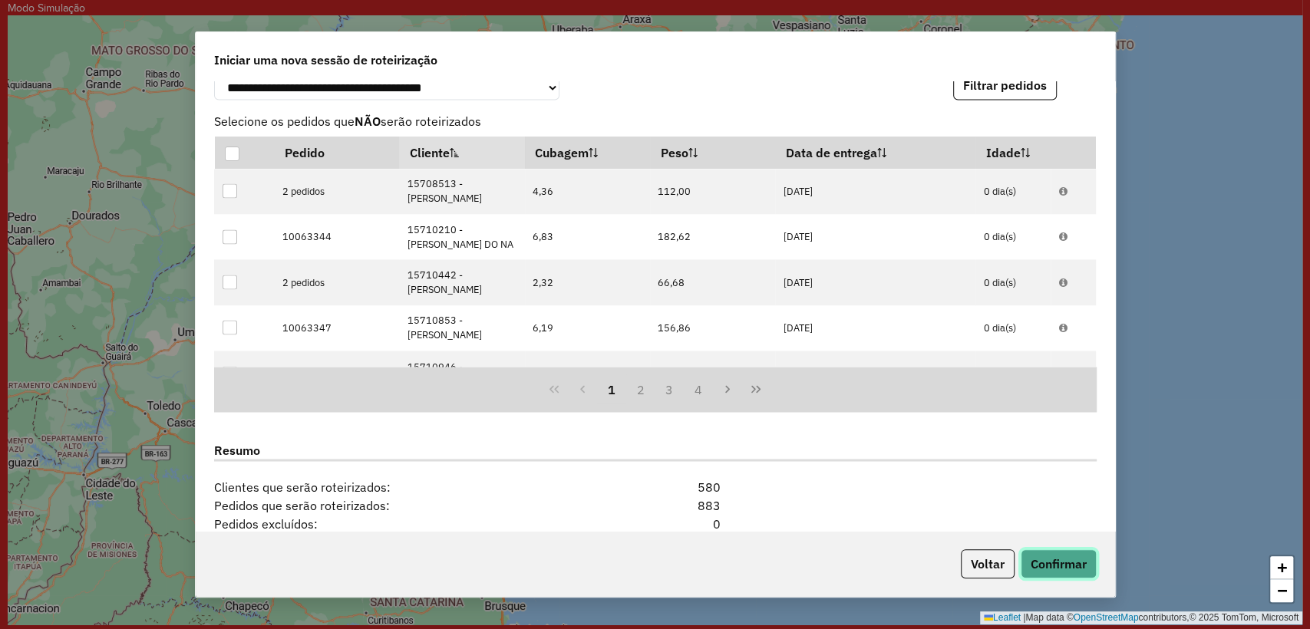
click at [1072, 567] on button "Confirmar" at bounding box center [1059, 564] width 76 height 29
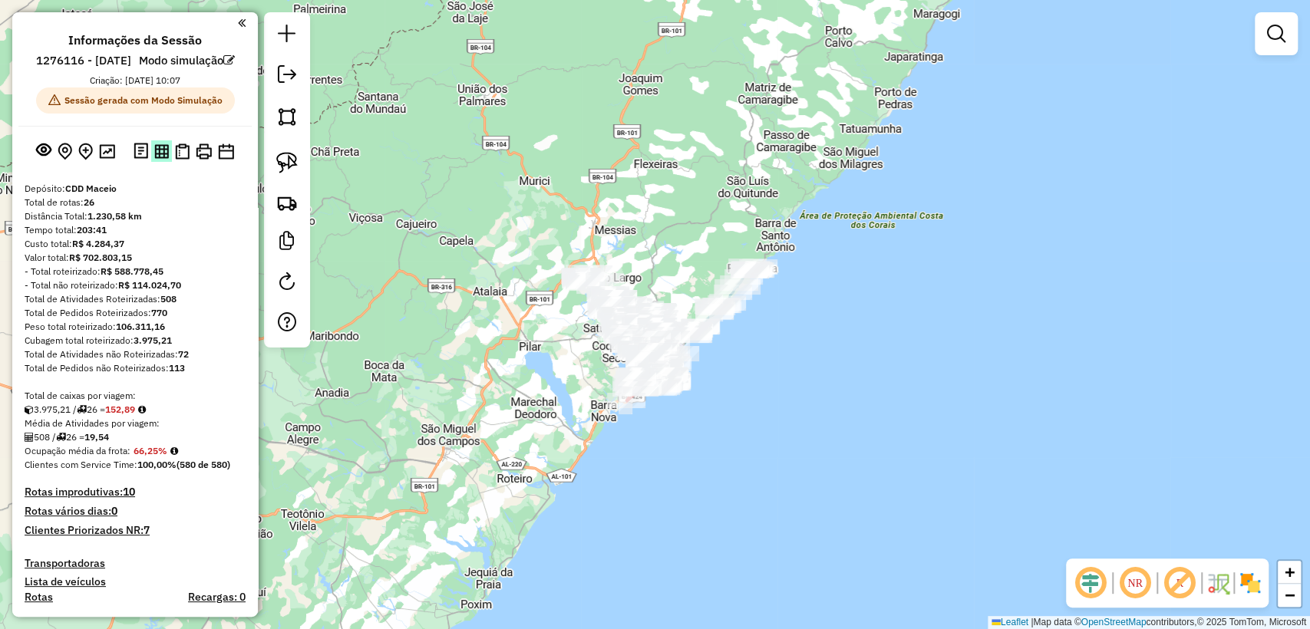
click at [157, 159] on img at bounding box center [161, 151] width 15 height 15
click at [177, 160] on img at bounding box center [182, 152] width 15 height 16
click at [200, 196] on div "Depósito: CDD Maceio" at bounding box center [135, 189] width 221 height 14
click at [214, 196] on div "Depósito: CDD Maceio" at bounding box center [135, 189] width 221 height 14
click at [210, 196] on div "Depósito: CDD Maceio" at bounding box center [135, 189] width 221 height 14
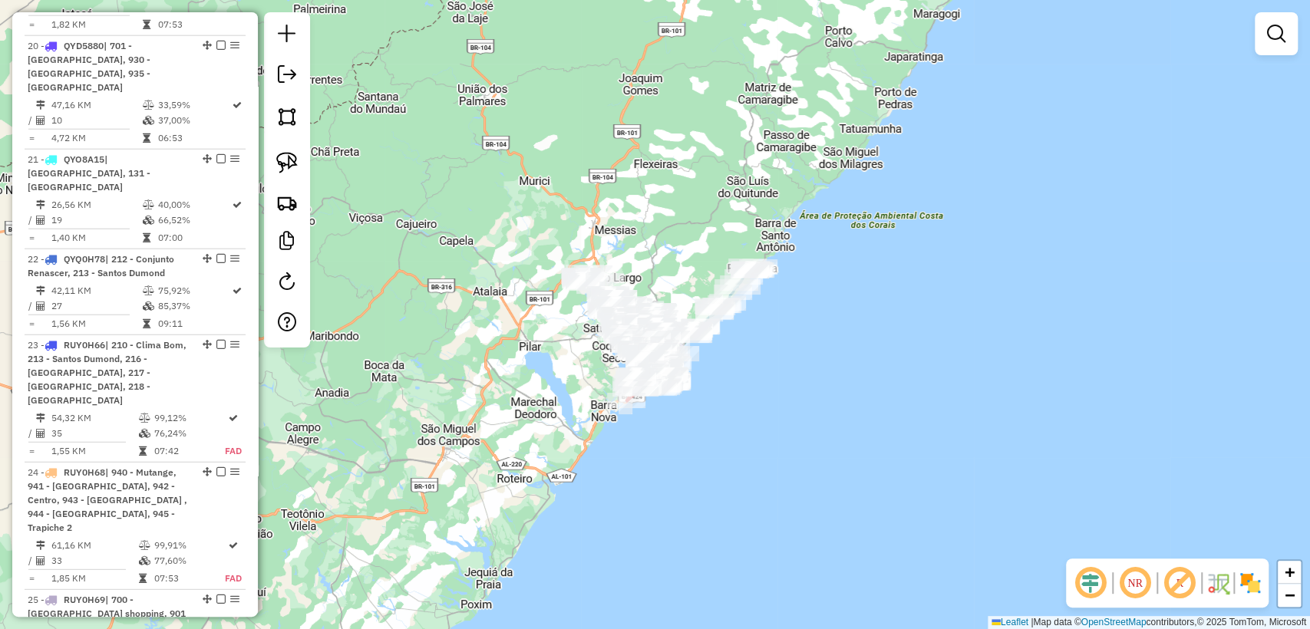
scroll to position [3050, 0]
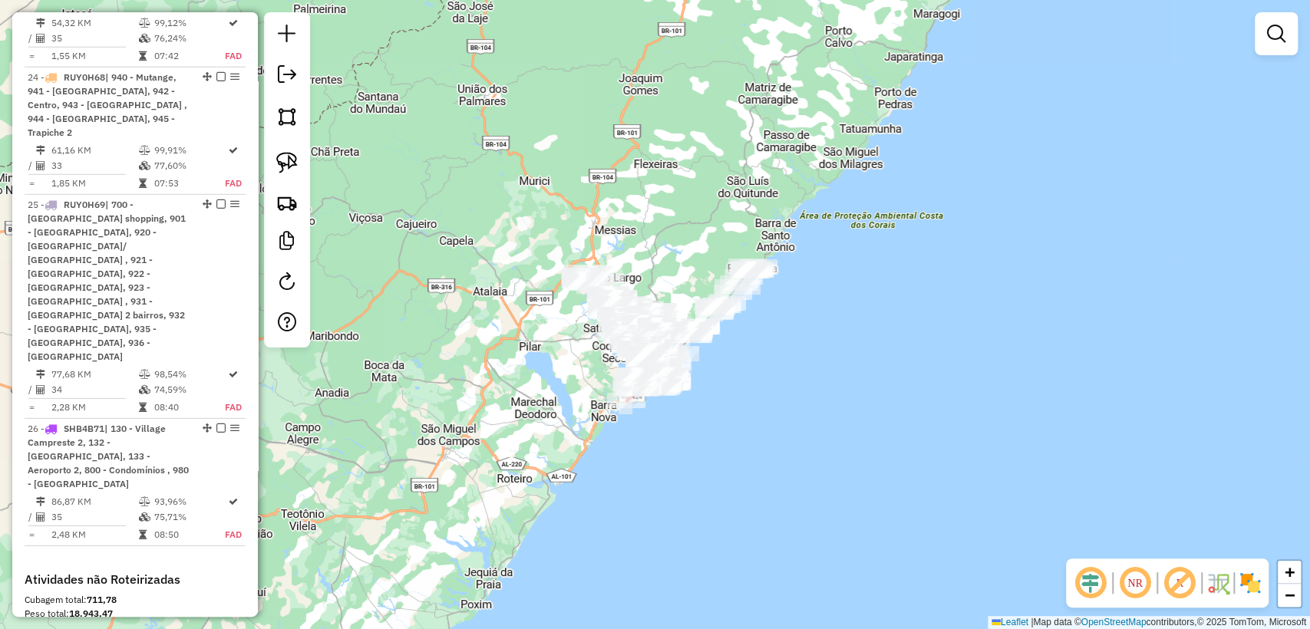
click at [487, 373] on div "Janela de atendimento Grade de atendimento Capacidade Transportadoras Veículos …" at bounding box center [655, 314] width 1310 height 629
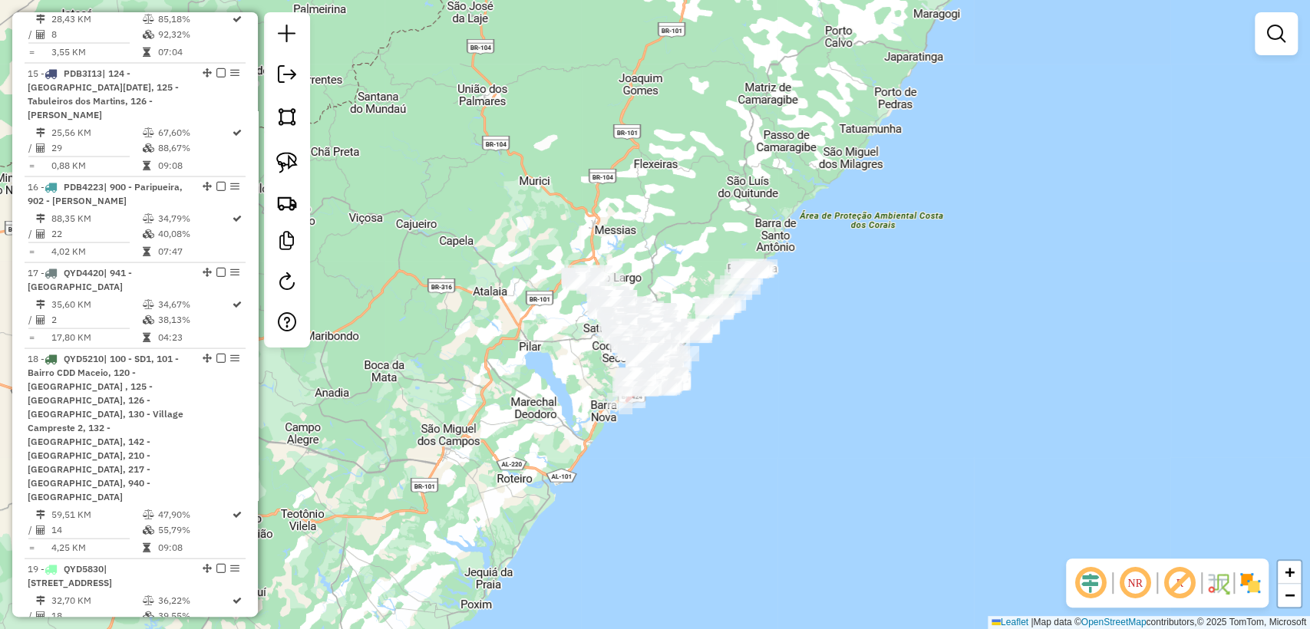
scroll to position [1856, 0]
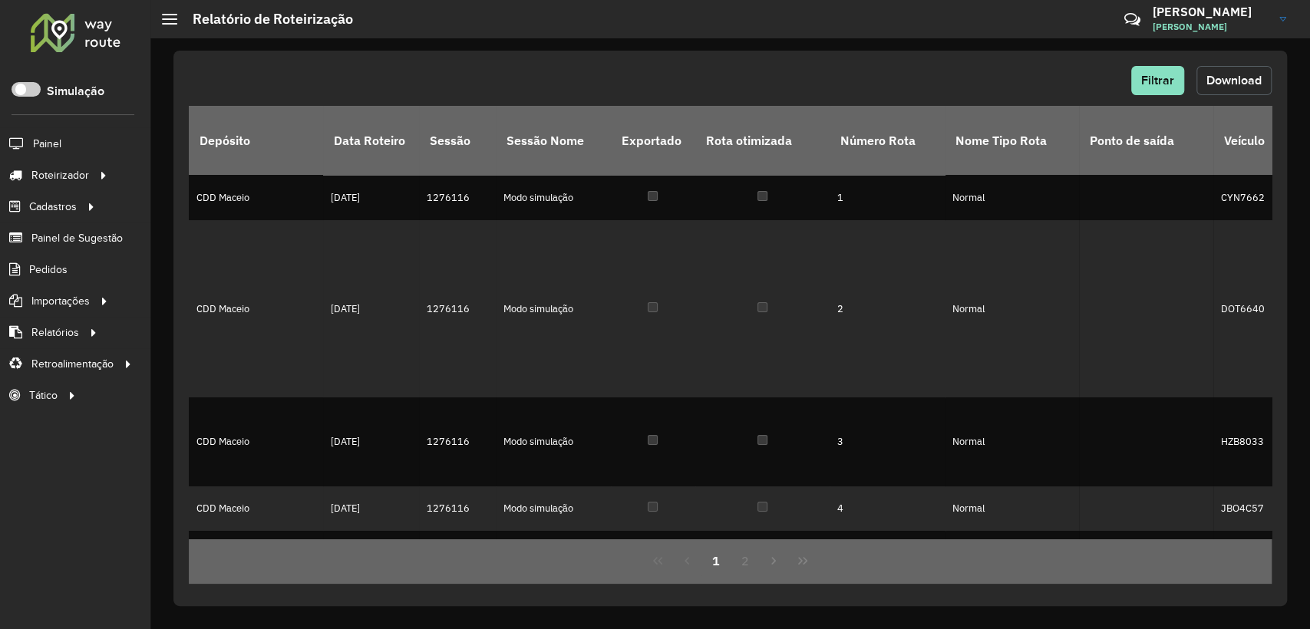
click at [1214, 79] on span "Download" at bounding box center [1234, 80] width 55 height 13
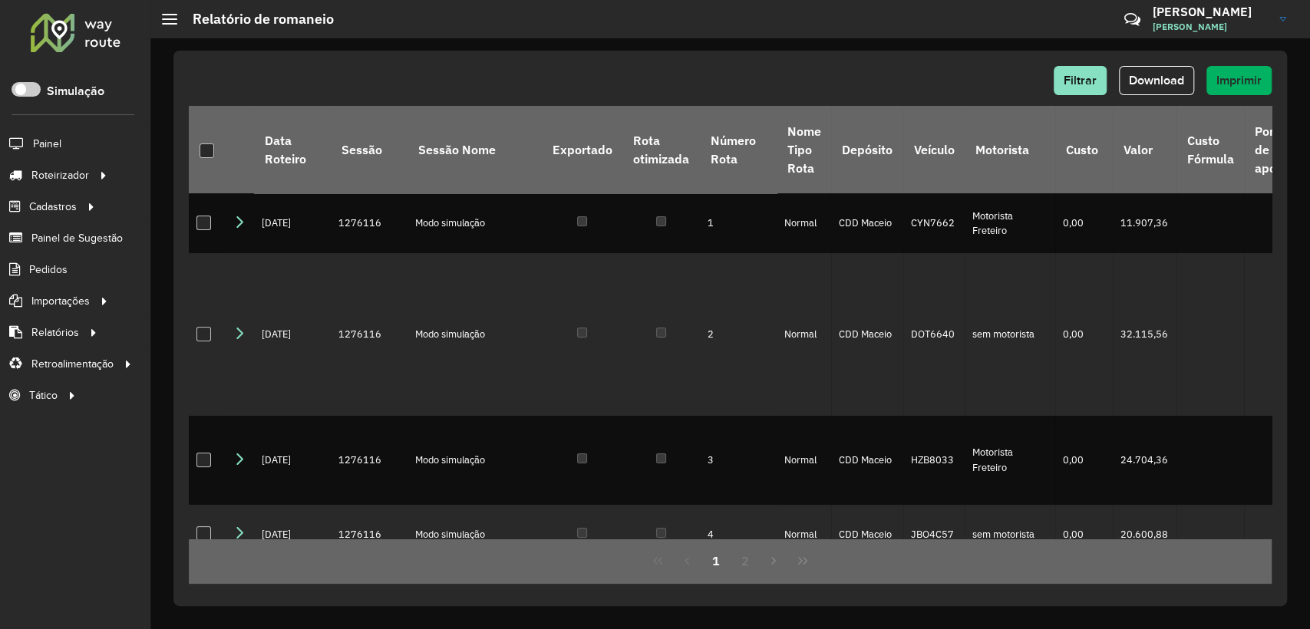
click at [657, 80] on div "Filtrar Download Imprimir" at bounding box center [730, 80] width 1083 height 29
click at [1163, 87] on span "Download" at bounding box center [1156, 80] width 55 height 13
click at [722, 84] on div "Filtrar Download Imprimir" at bounding box center [730, 80] width 1083 height 29
